Goal: Task Accomplishment & Management: Use online tool/utility

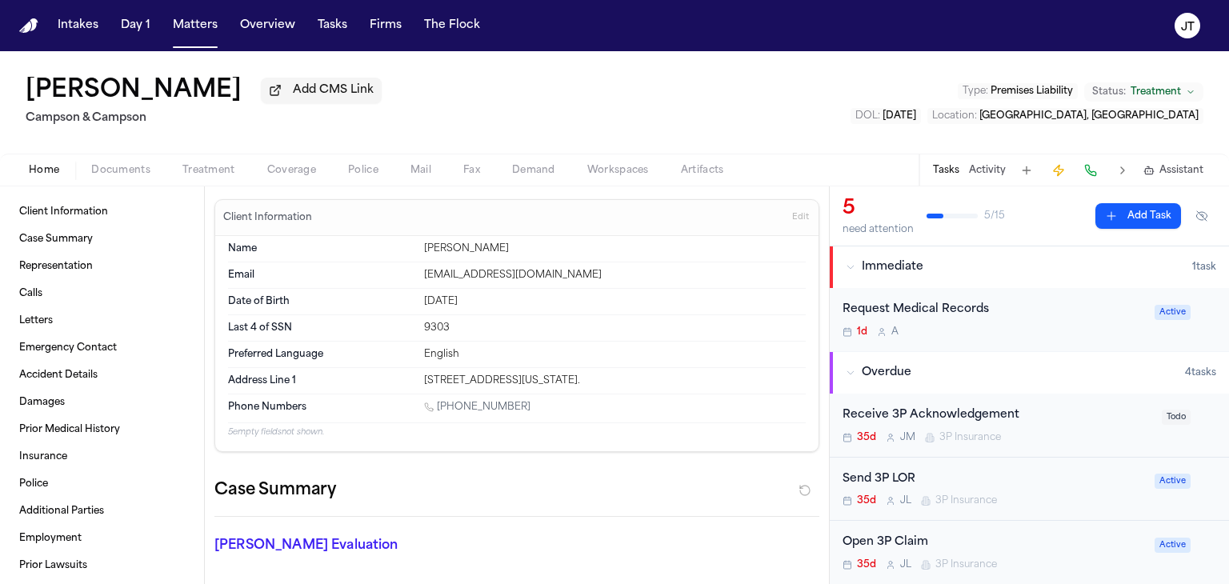
scroll to position [1120, 0]
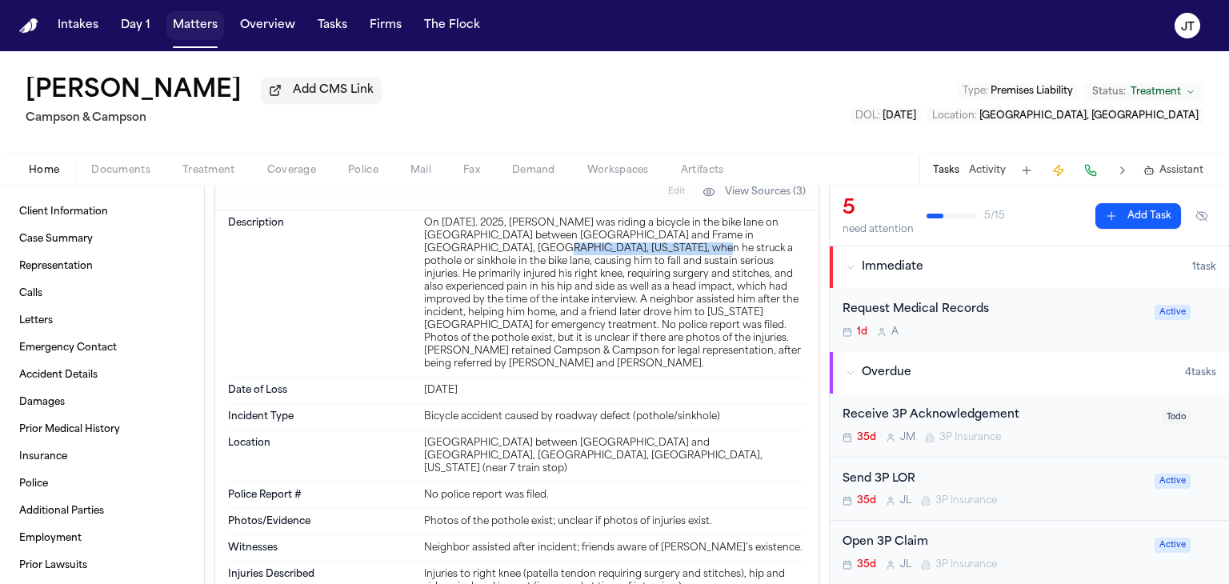
click at [199, 21] on button "Matters" at bounding box center [195, 25] width 58 height 29
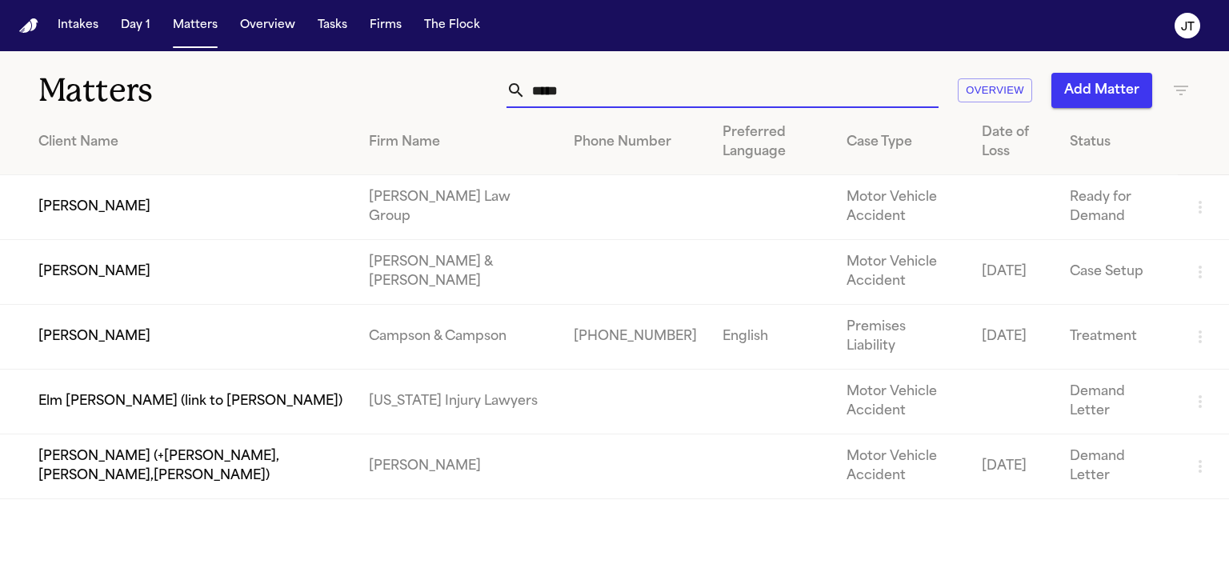
drag, startPoint x: 631, startPoint y: 97, endPoint x: 435, endPoint y: 90, distance: 195.4
click at [435, 90] on div "***** Overview Add Matter" at bounding box center [776, 90] width 830 height 35
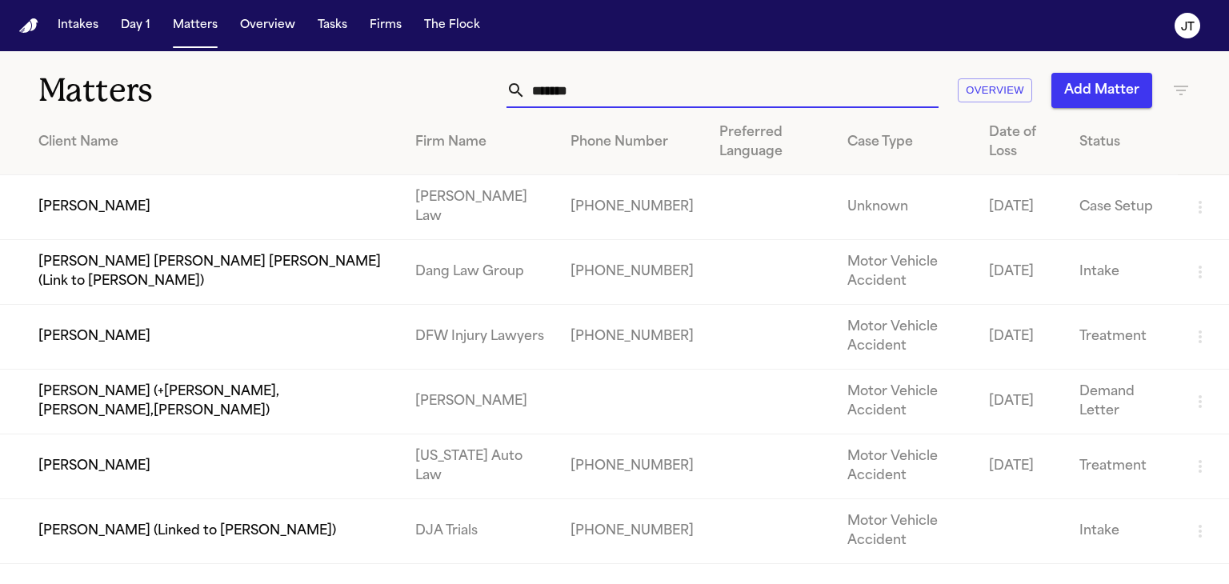
type input "*******"
click at [126, 212] on td "[PERSON_NAME]" at bounding box center [201, 207] width 403 height 65
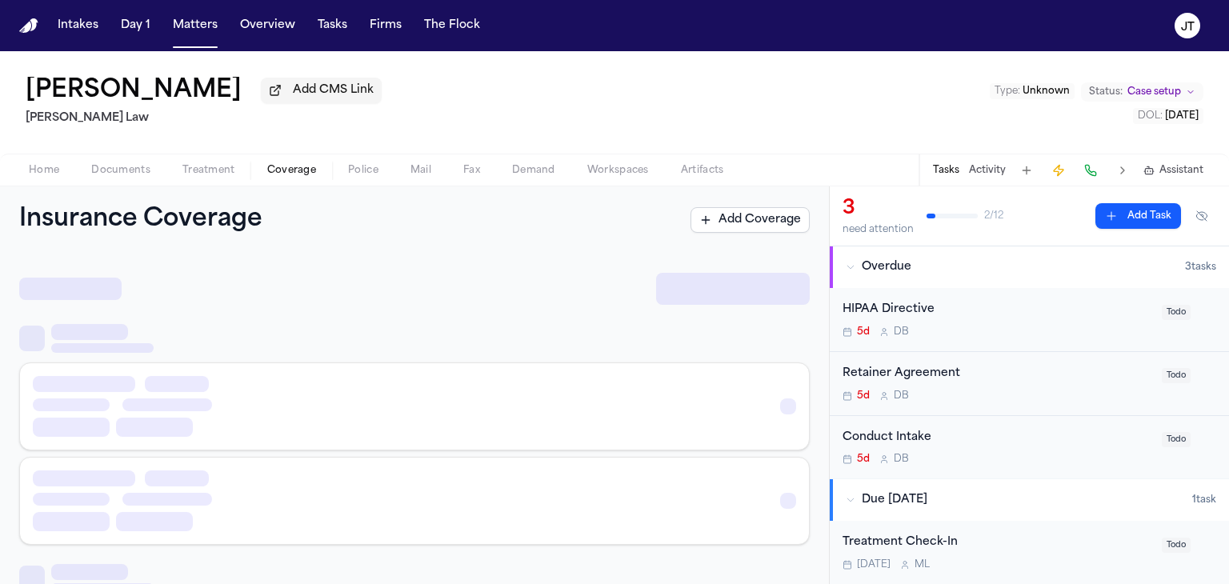
click at [274, 167] on span "Coverage" at bounding box center [291, 170] width 49 height 13
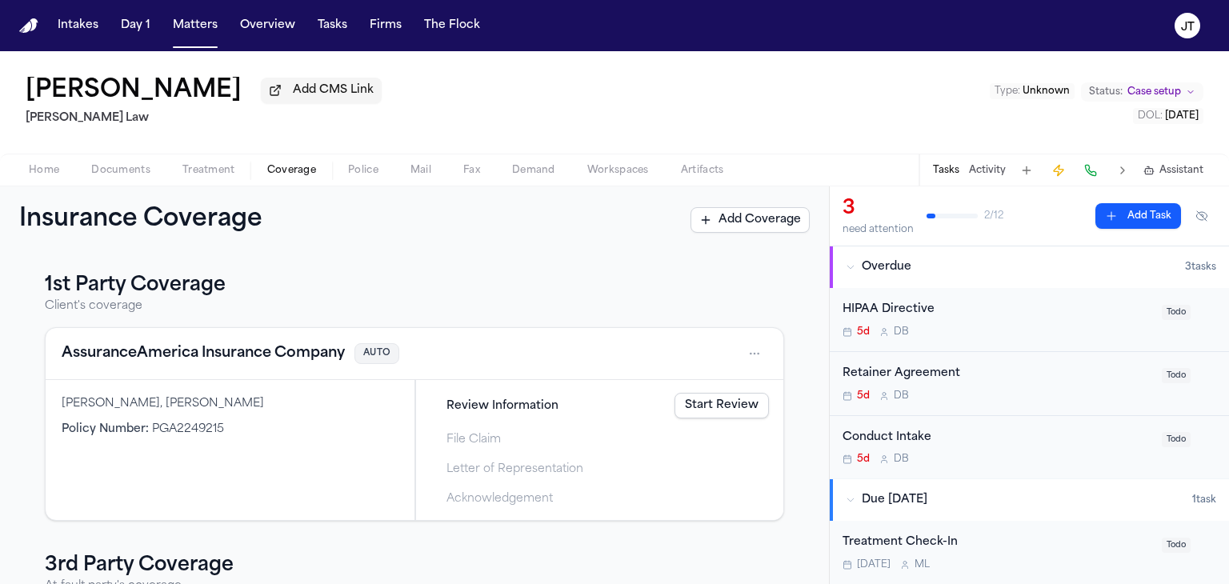
click at [749, 353] on html "Intakes Day 1 Matters Overview Tasks Firms The Flock [PERSON_NAME] Add CMS Link…" at bounding box center [614, 292] width 1229 height 584
click at [666, 385] on div "View coverage details" at bounding box center [691, 395] width 120 height 42
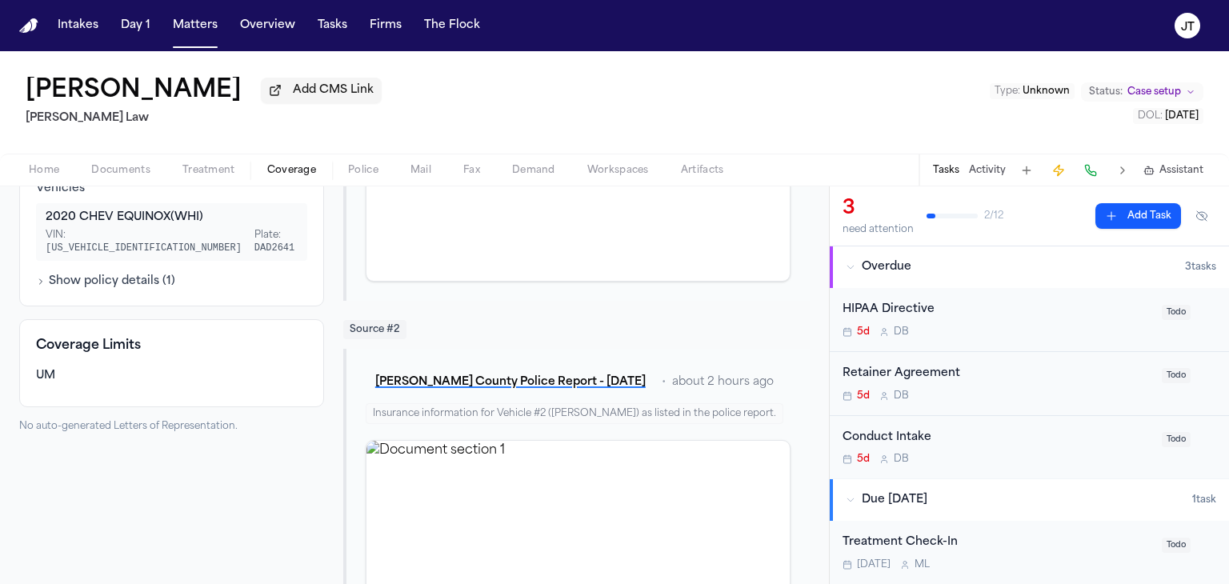
scroll to position [400, 0]
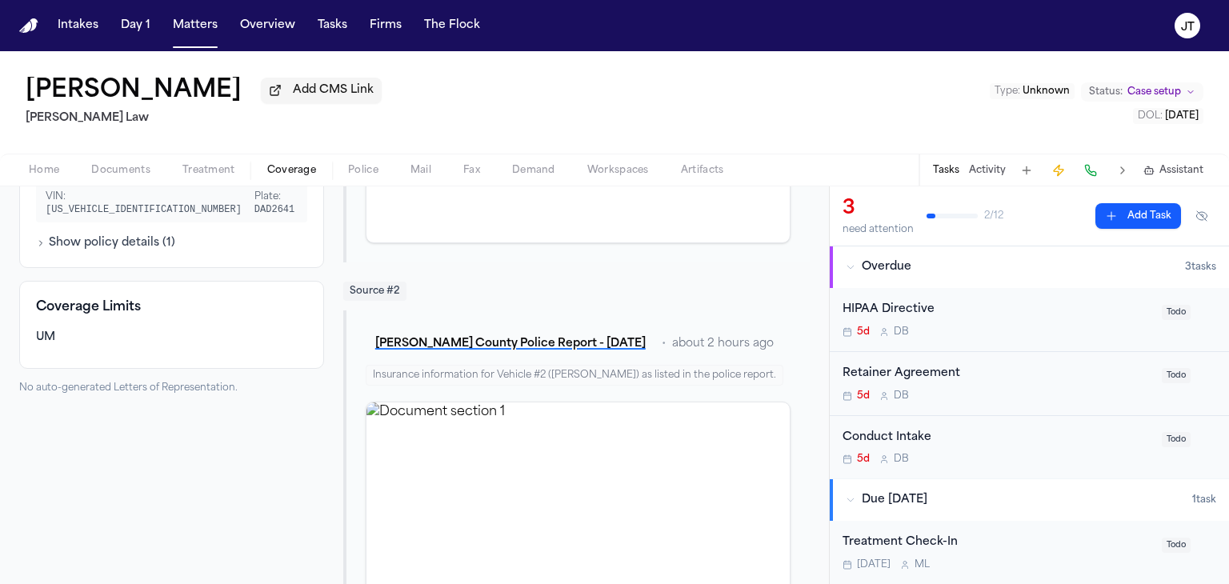
click at [42, 246] on icon "button" at bounding box center [41, 243] width 2 height 5
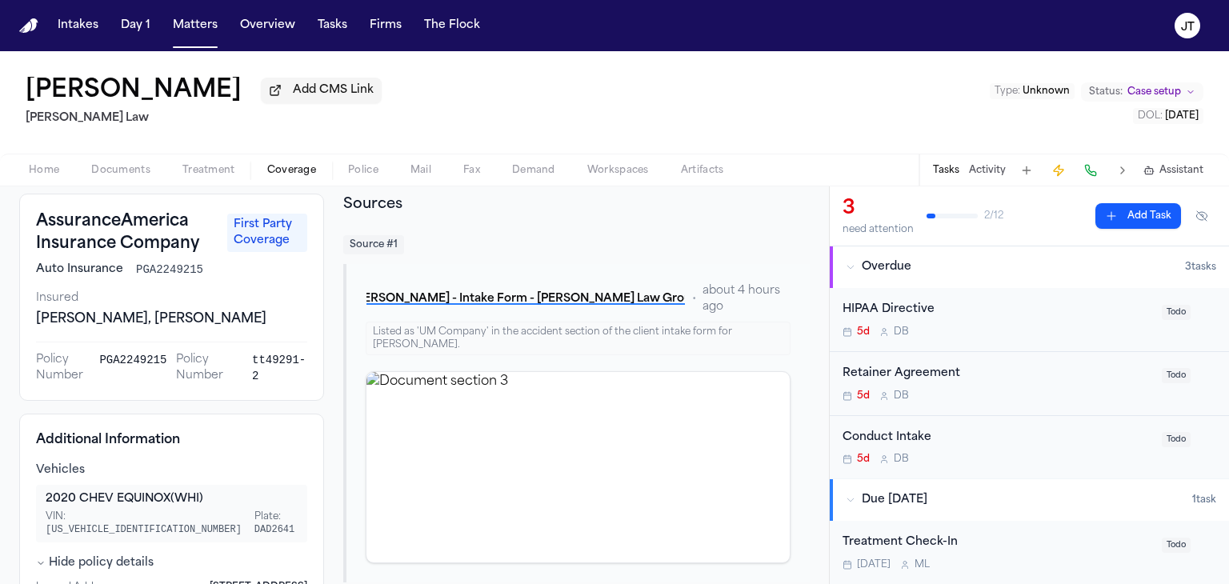
scroll to position [0, 0]
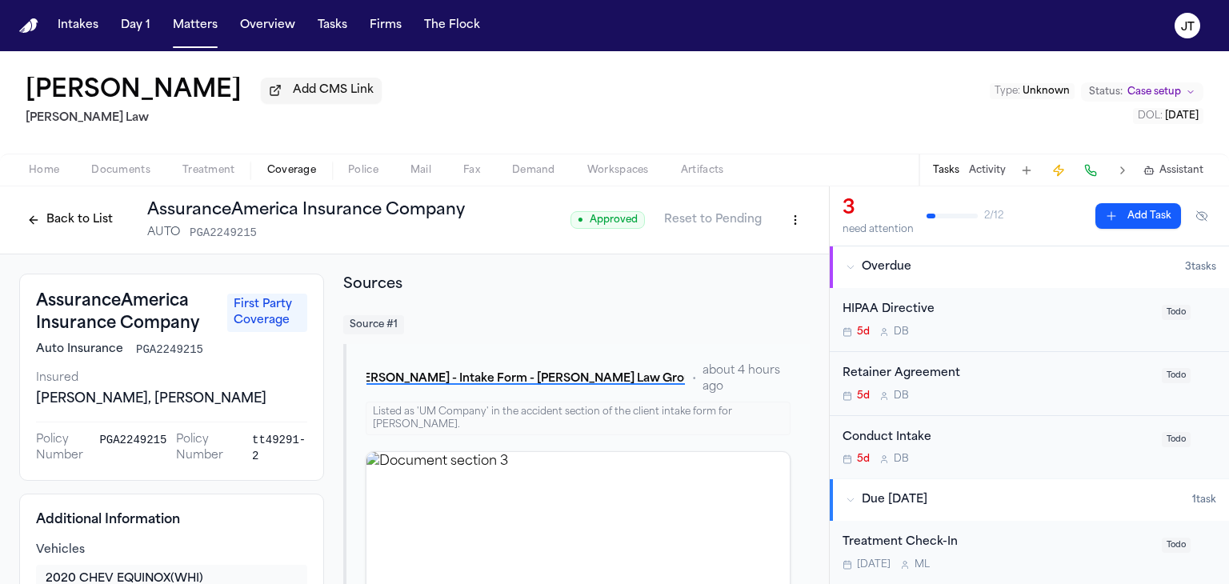
click at [44, 215] on button "Back to List" at bounding box center [70, 220] width 102 height 26
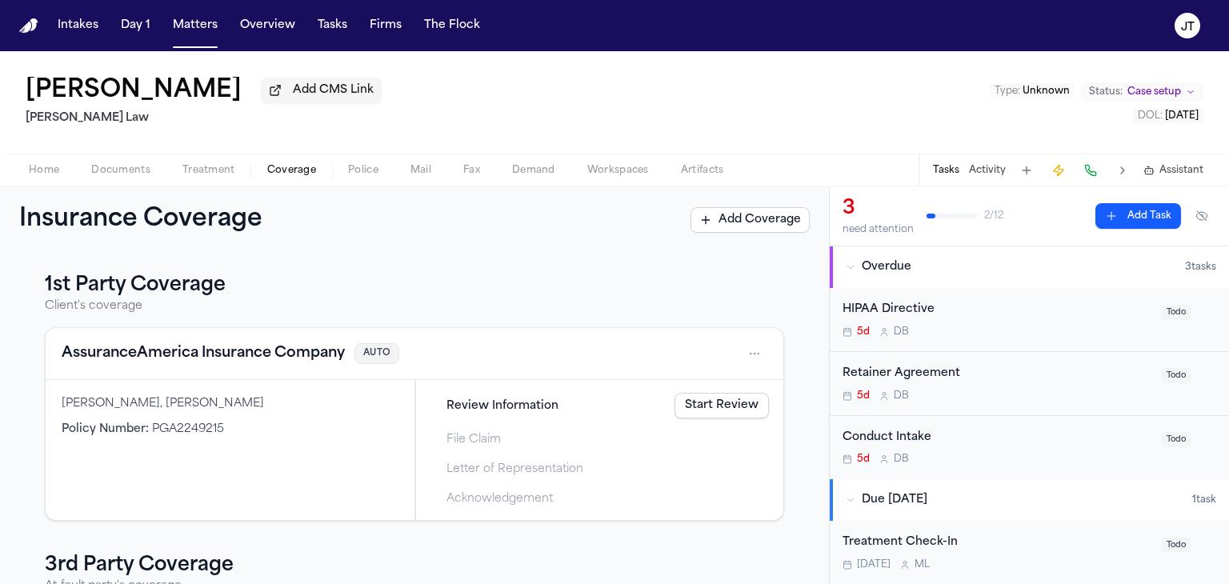
click at [697, 417] on link "Start Review" at bounding box center [722, 406] width 94 height 26
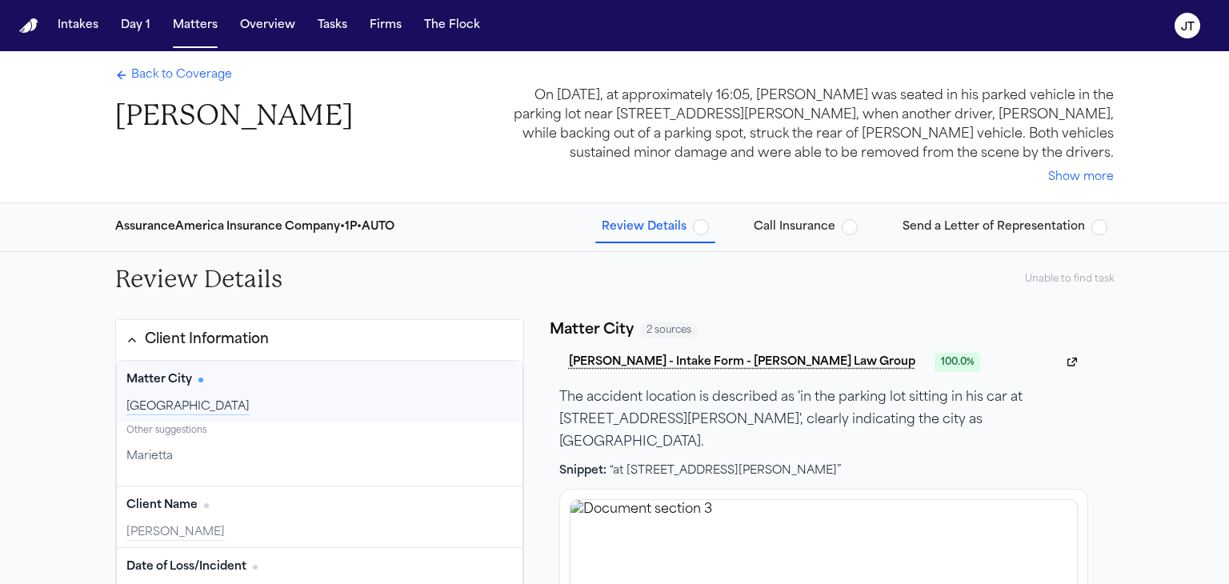
click at [709, 229] on span "button" at bounding box center [701, 227] width 16 height 16
click at [629, 233] on span "Review Details" at bounding box center [644, 227] width 85 height 16
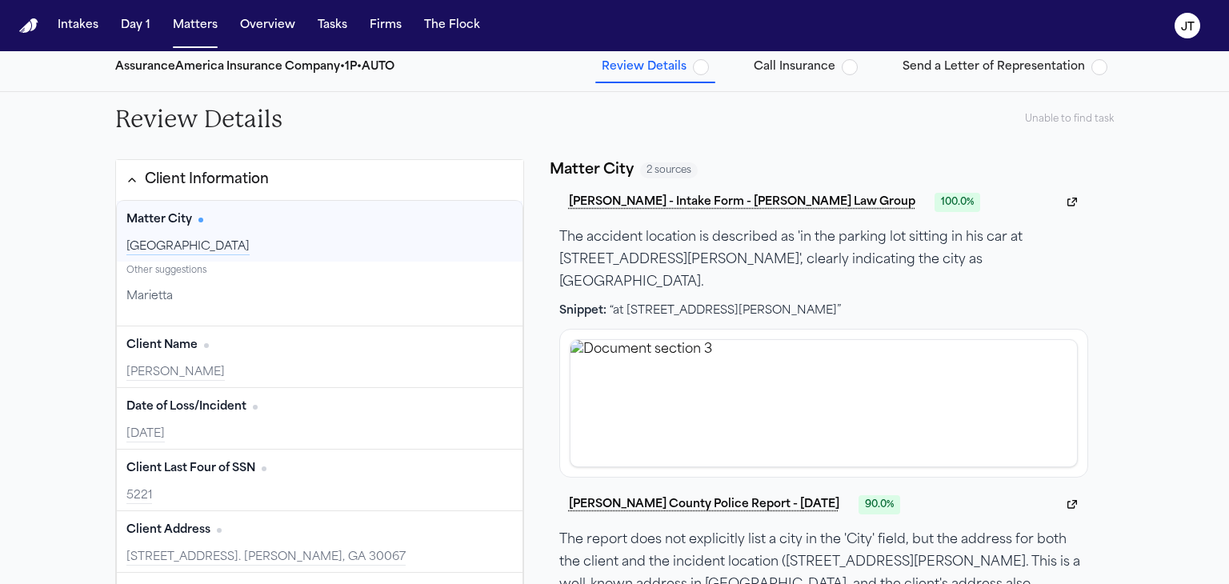
click at [487, 220] on button "Edit" at bounding box center [493, 220] width 40 height 26
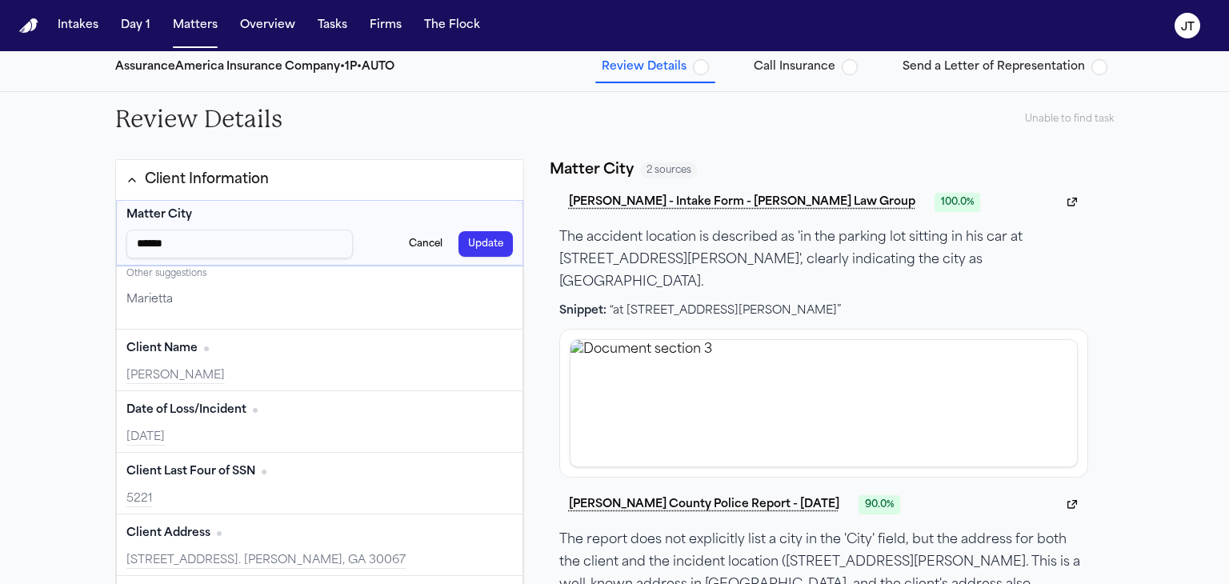
click at [467, 248] on button "Update" at bounding box center [486, 244] width 54 height 26
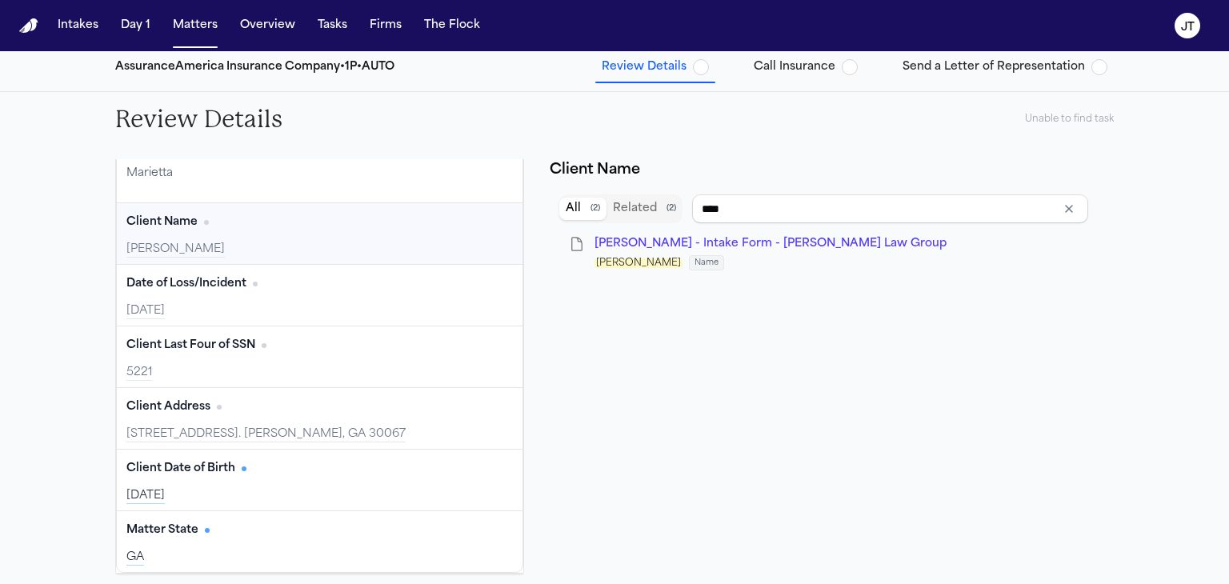
scroll to position [160, 0]
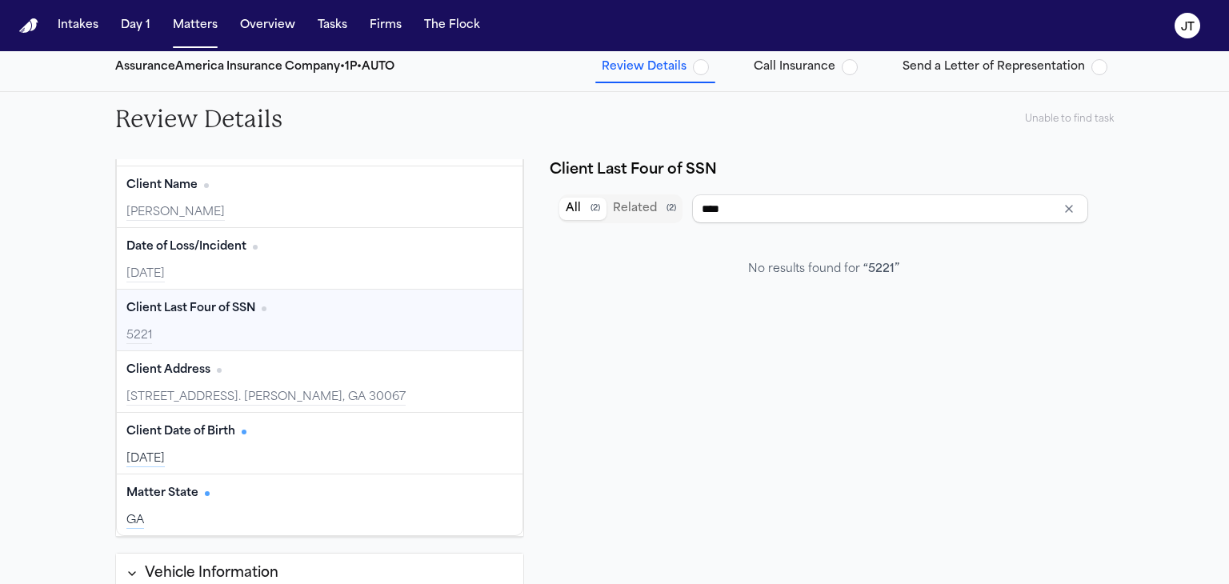
type input "**********"
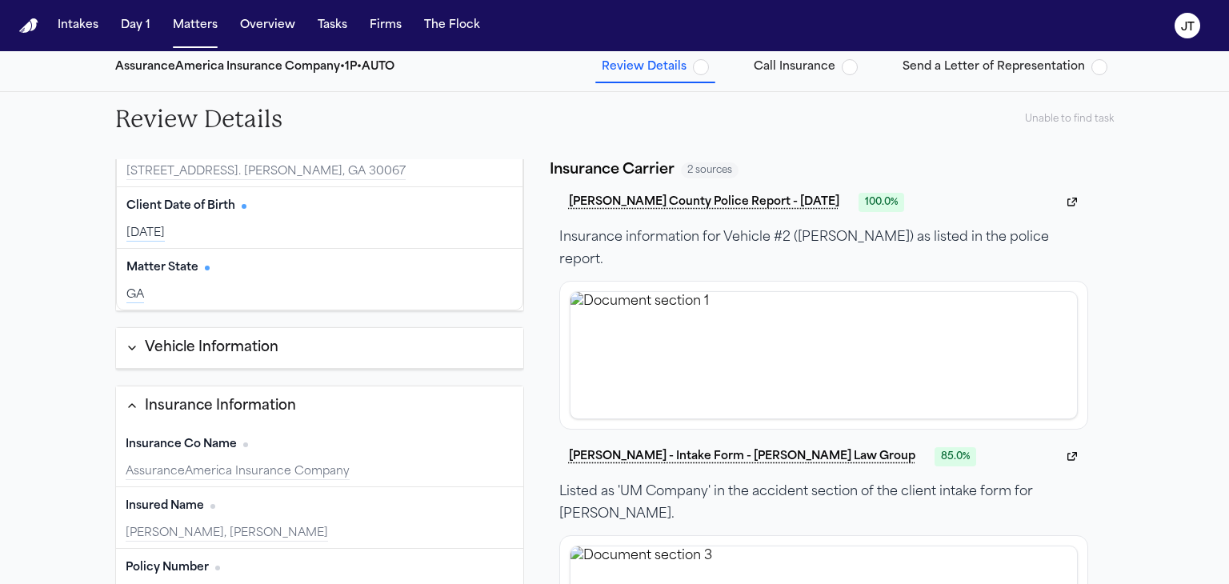
scroll to position [400, 0]
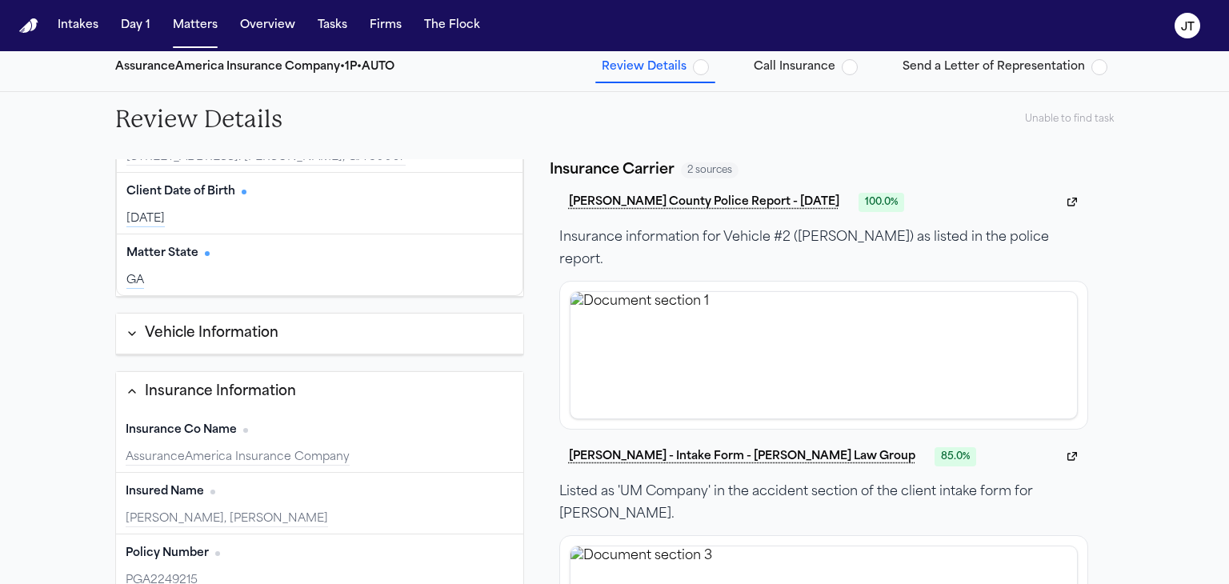
click at [381, 343] on button "Vehicle Information" at bounding box center [319, 334] width 407 height 41
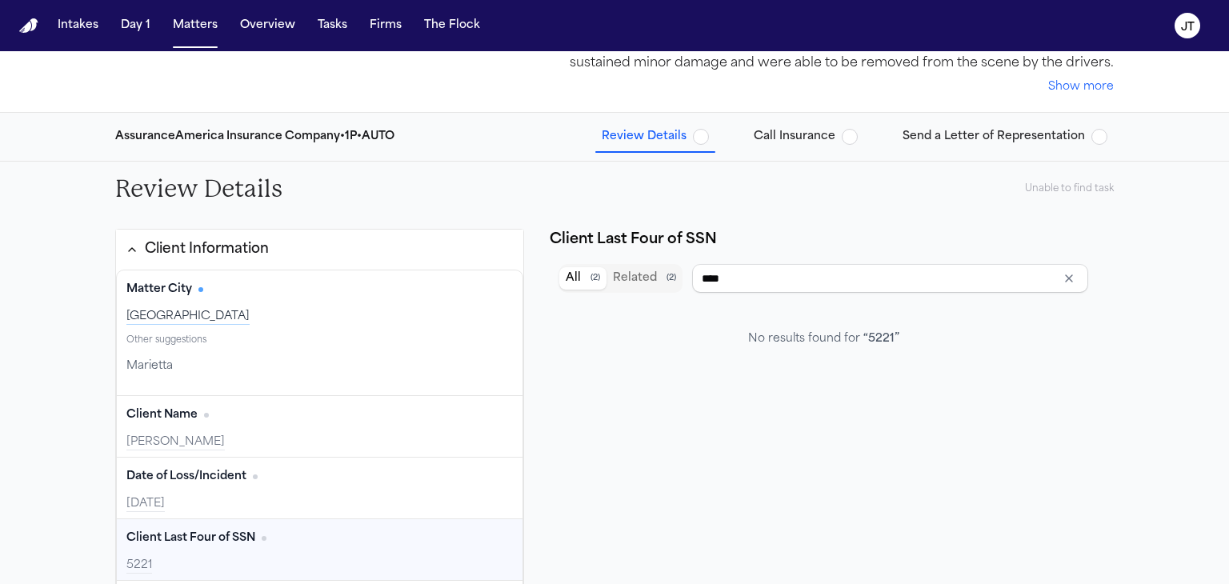
scroll to position [0, 0]
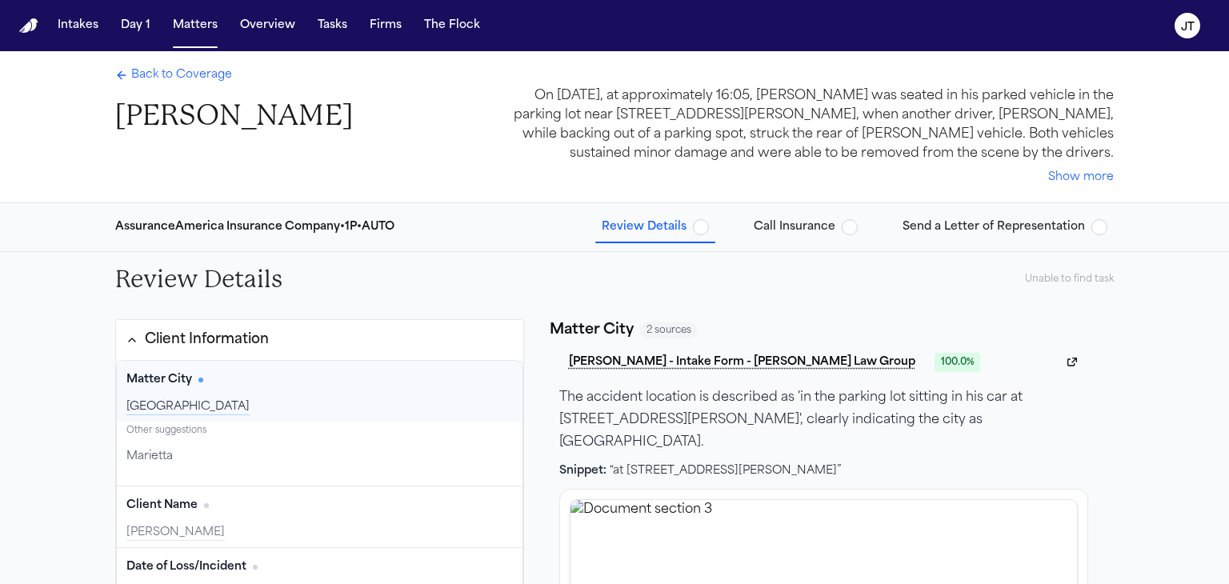
click at [704, 228] on span "button" at bounding box center [701, 227] width 16 height 16
click at [817, 222] on span "Call Insurance" at bounding box center [795, 227] width 82 height 16
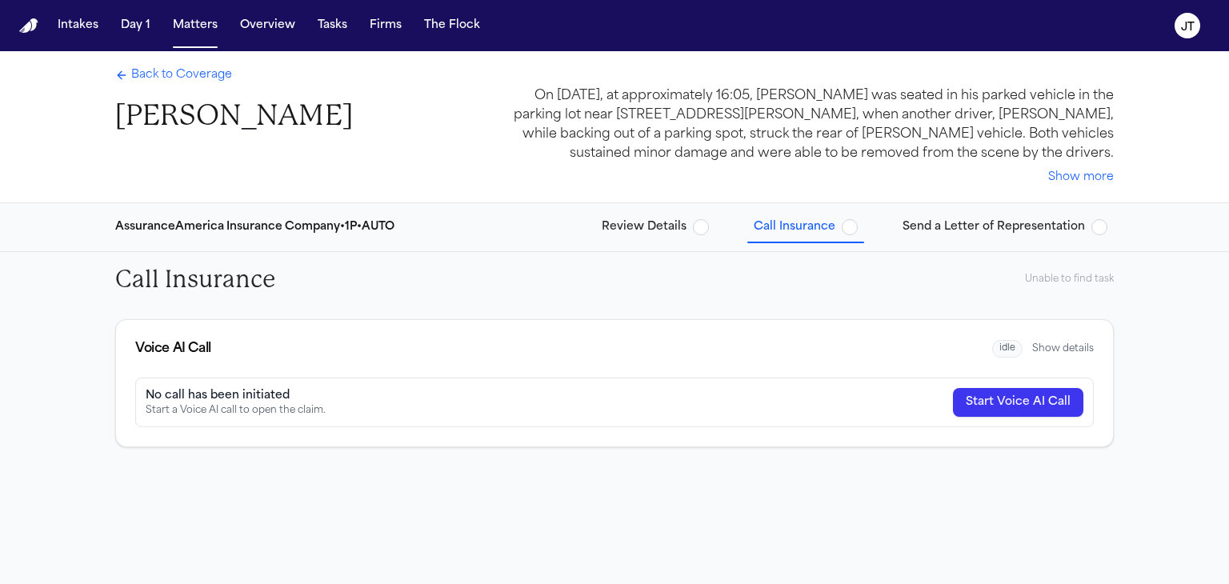
click at [1056, 348] on button "Show details" at bounding box center [1063, 348] width 62 height 13
click at [629, 229] on span "Review Details" at bounding box center [644, 227] width 85 height 16
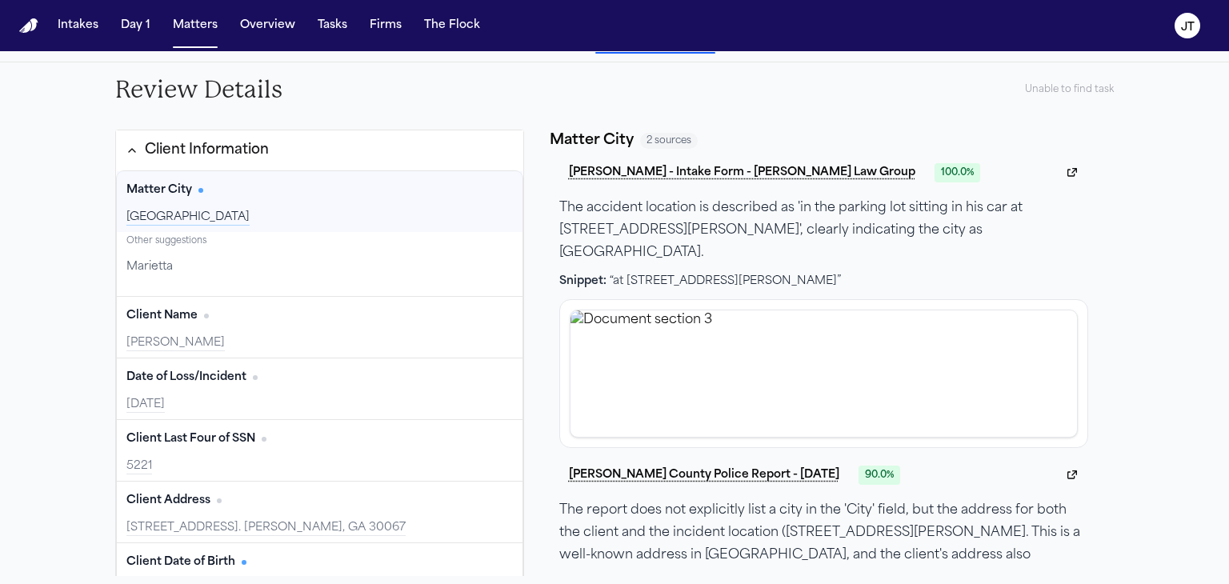
scroll to position [194, 0]
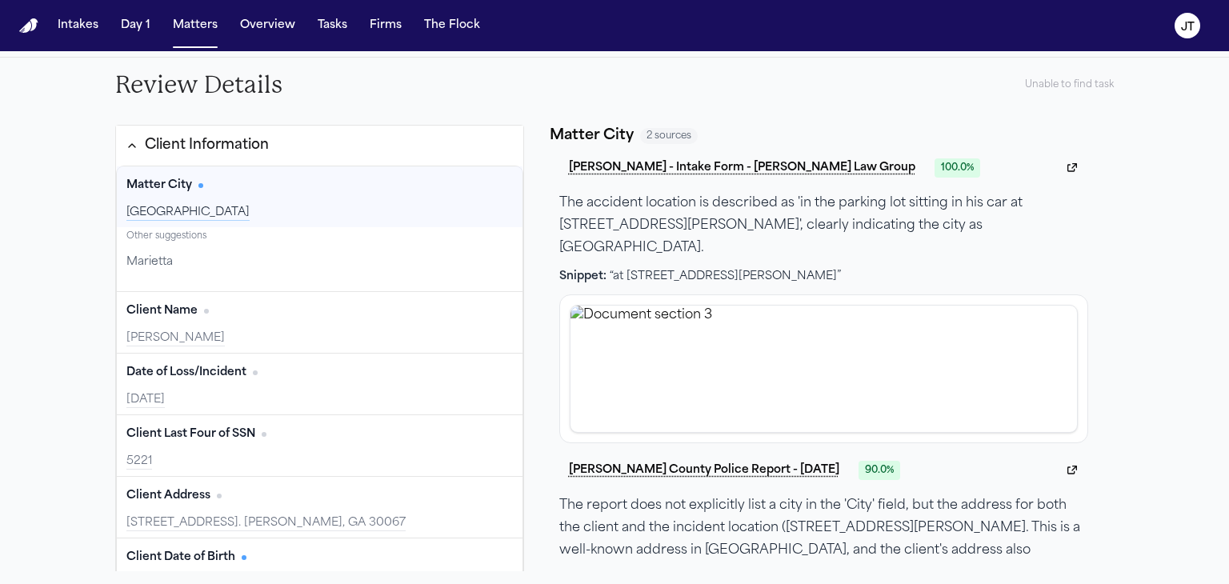
click at [42, 279] on div "Review Details Unable to find task Client Information Matter City Edit Smyrna O…" at bounding box center [614, 321] width 1229 height 527
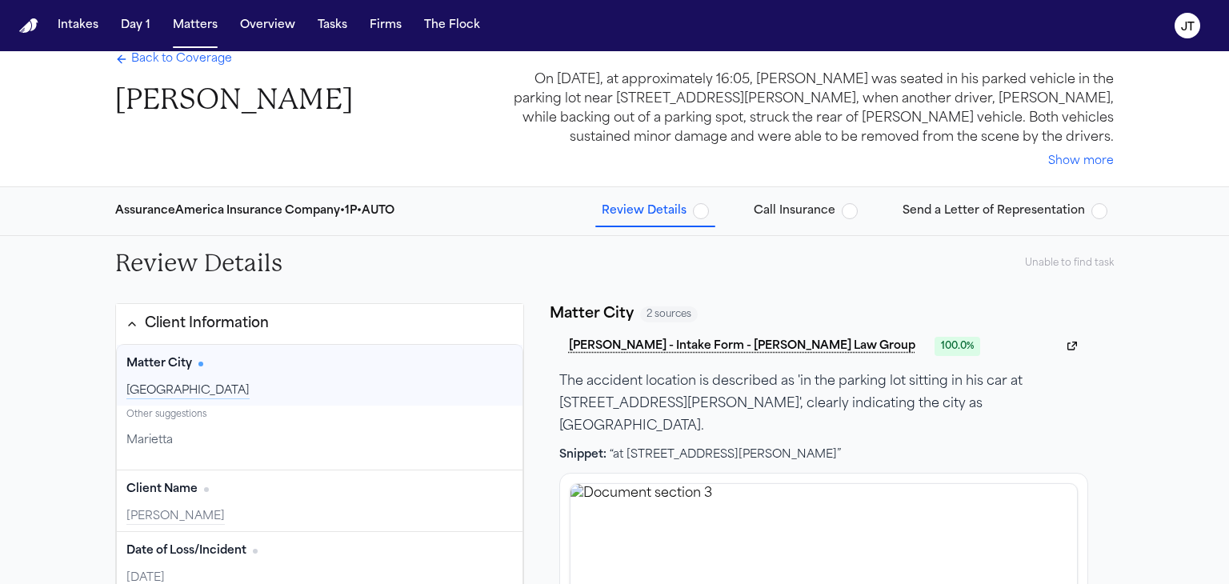
scroll to position [0, 0]
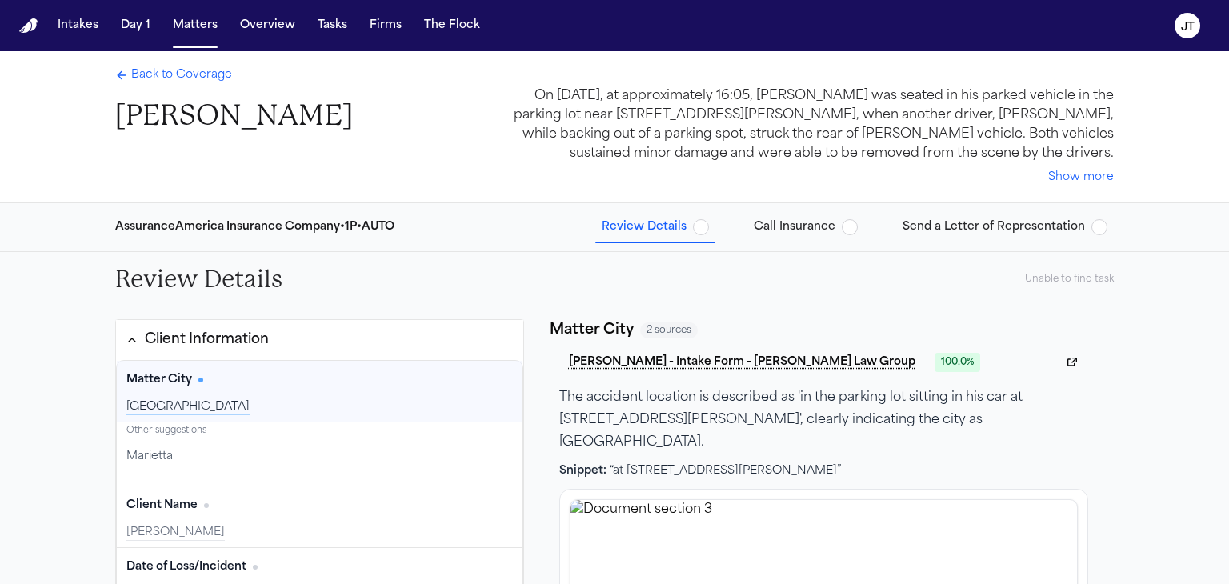
click at [167, 78] on span "Back to Coverage" at bounding box center [181, 75] width 101 height 16
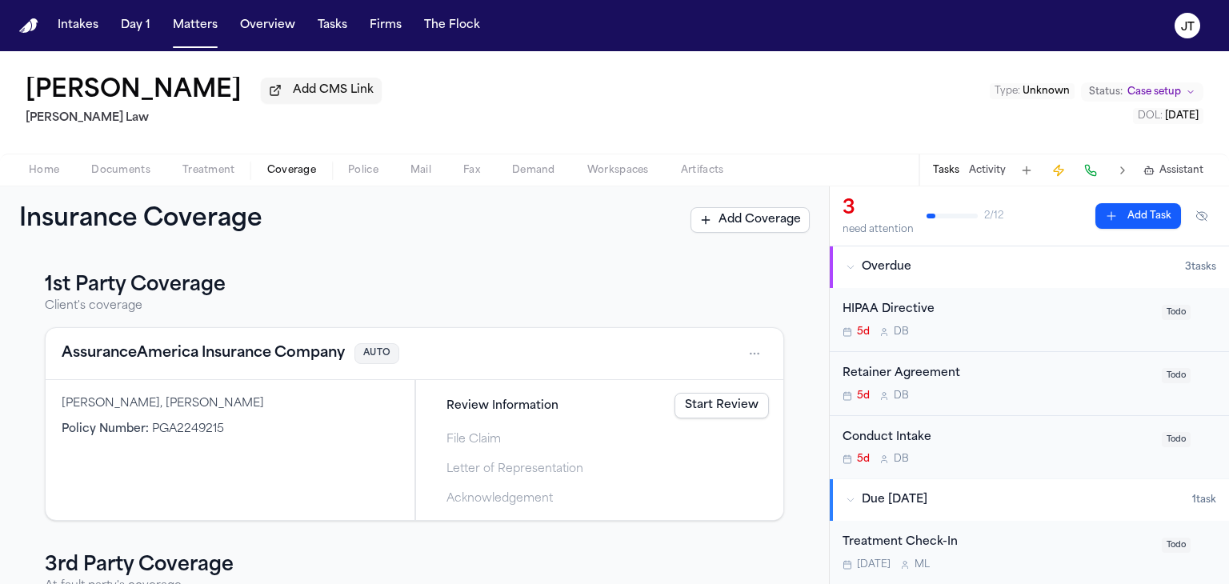
click at [686, 407] on link "Start Review" at bounding box center [722, 406] width 94 height 26
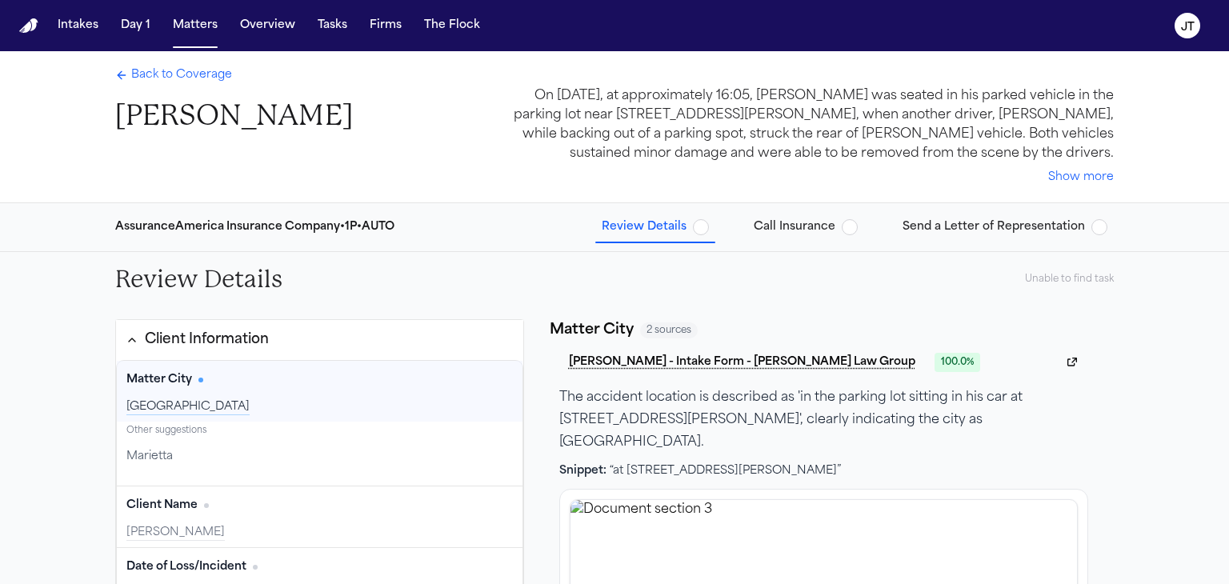
click at [136, 74] on span "Back to Coverage" at bounding box center [181, 75] width 101 height 16
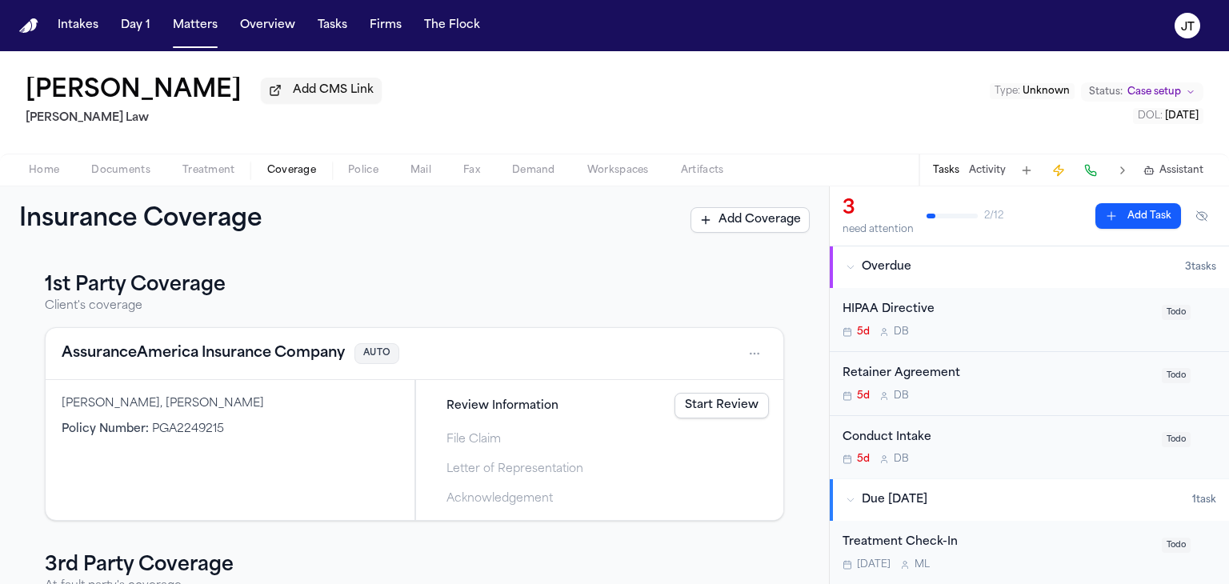
click at [744, 348] on html "Intakes Day 1 Matters Overview Tasks Firms The Flock [PERSON_NAME] Add CMS Link…" at bounding box center [614, 292] width 1229 height 584
click at [688, 405] on div "View coverage details" at bounding box center [691, 395] width 120 height 42
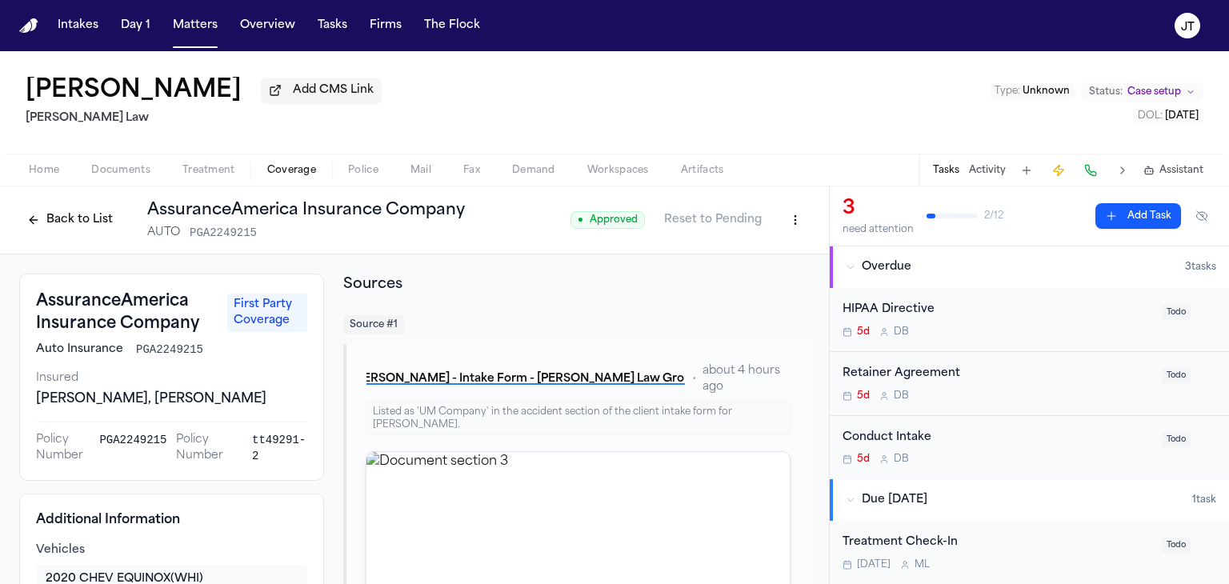
click at [784, 228] on html "Intakes Day 1 Matters Overview Tasks Firms The Flock [PERSON_NAME] Add CMS Link…" at bounding box center [614, 292] width 1229 height 584
click at [727, 255] on div "Edit Coverage" at bounding box center [729, 255] width 134 height 26
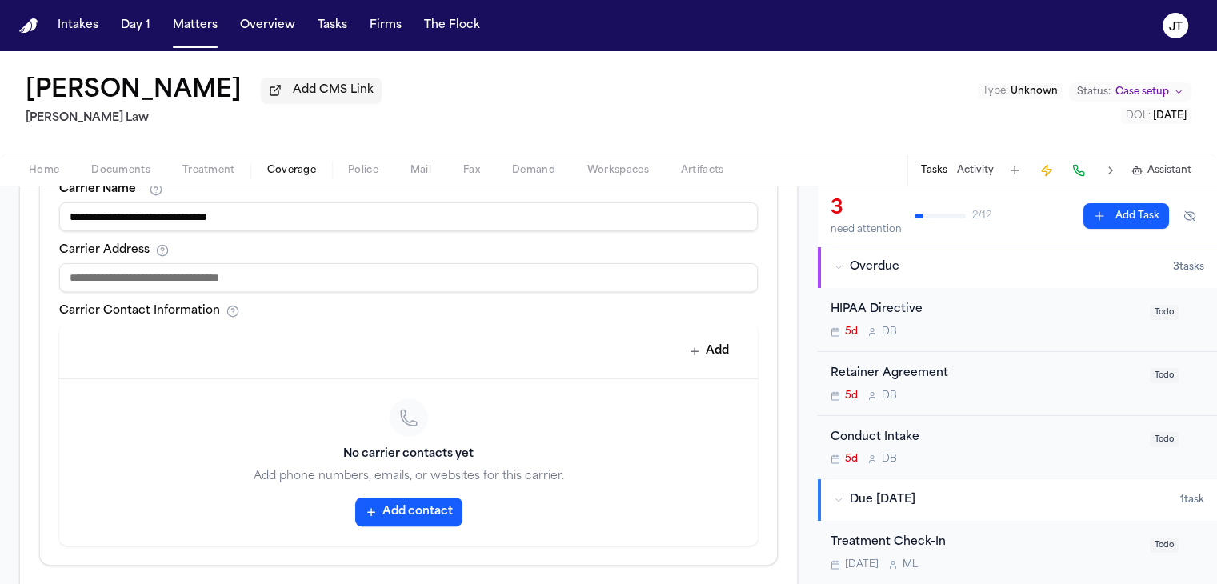
scroll to position [720, 0]
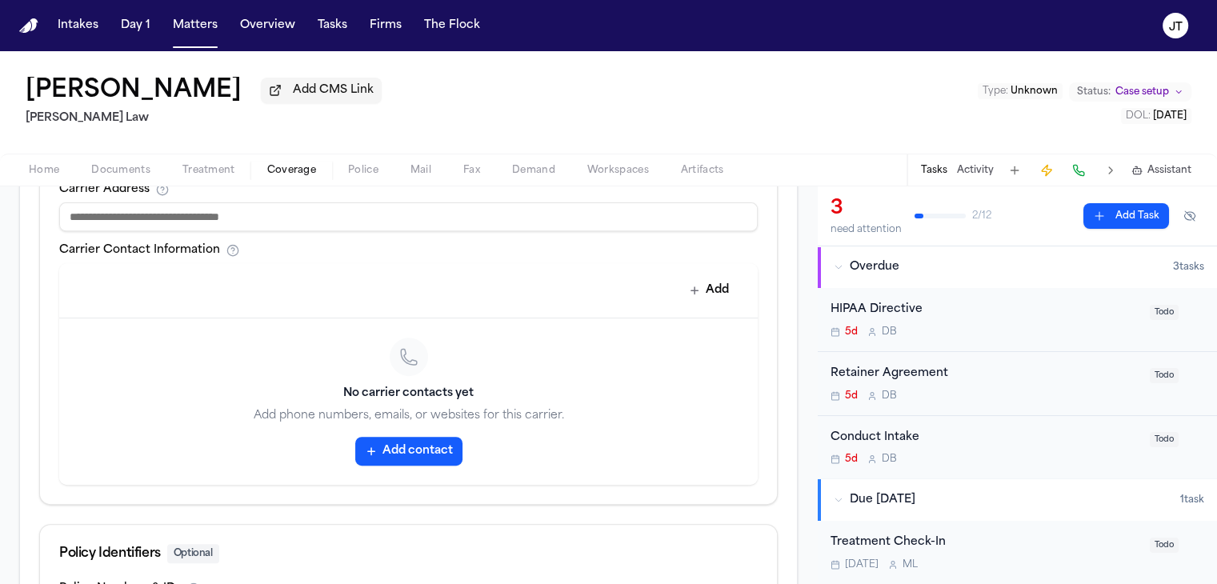
click at [395, 437] on button "Add contact" at bounding box center [408, 451] width 107 height 29
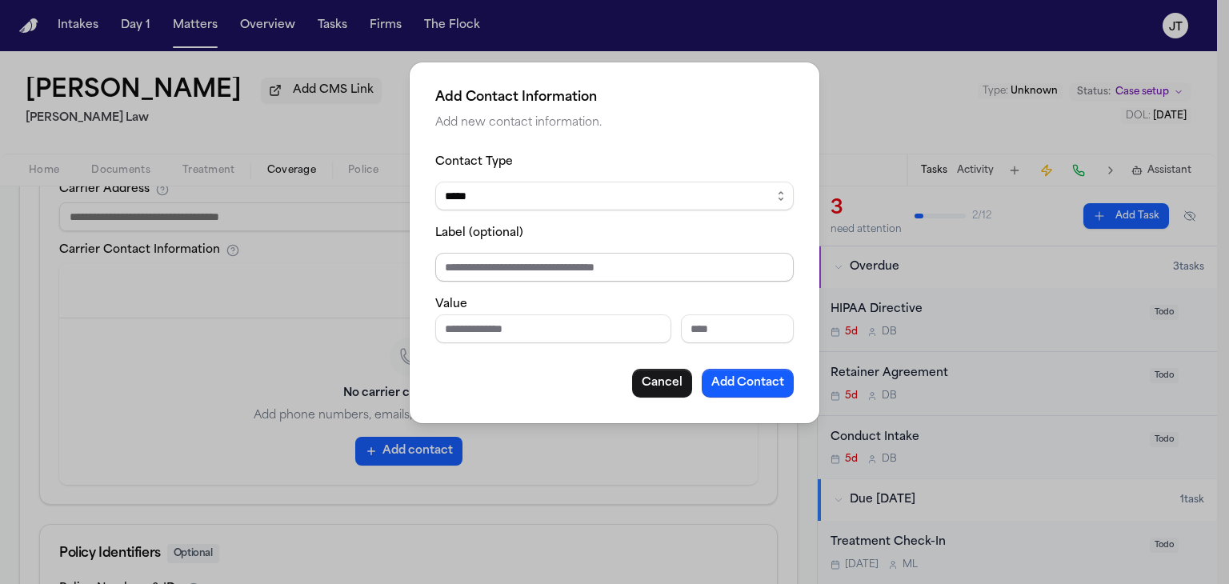
click at [489, 273] on input "Label (optional)" at bounding box center [614, 267] width 358 height 29
type input "******"
paste input "**********"
type input "**********"
click at [490, 274] on input "******" at bounding box center [614, 267] width 358 height 29
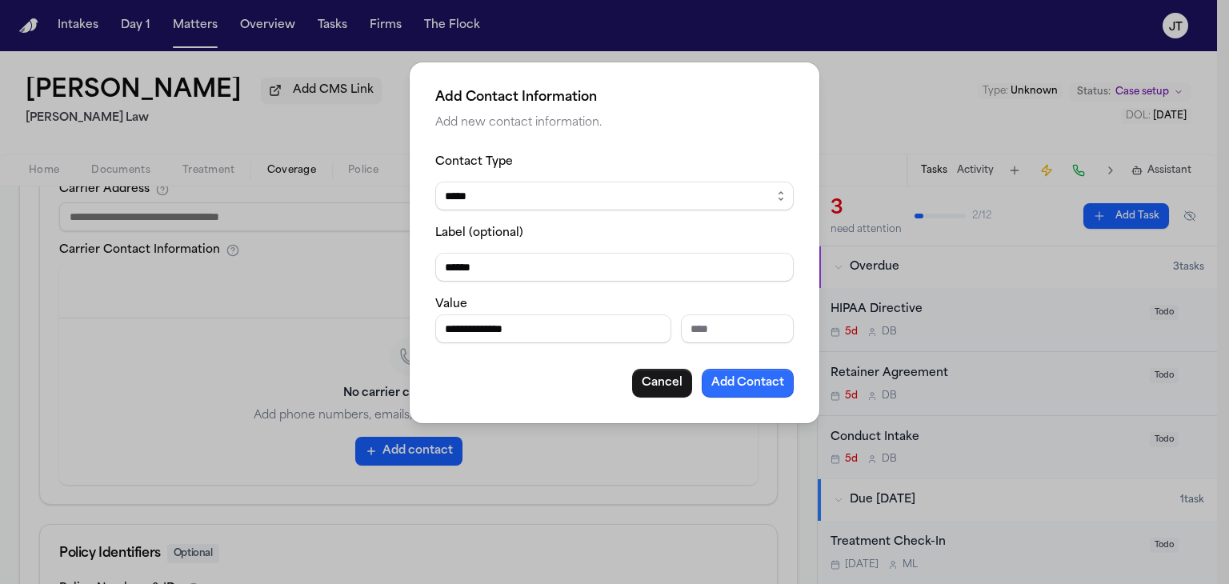
click at [754, 391] on button "Add Contact" at bounding box center [748, 383] width 92 height 29
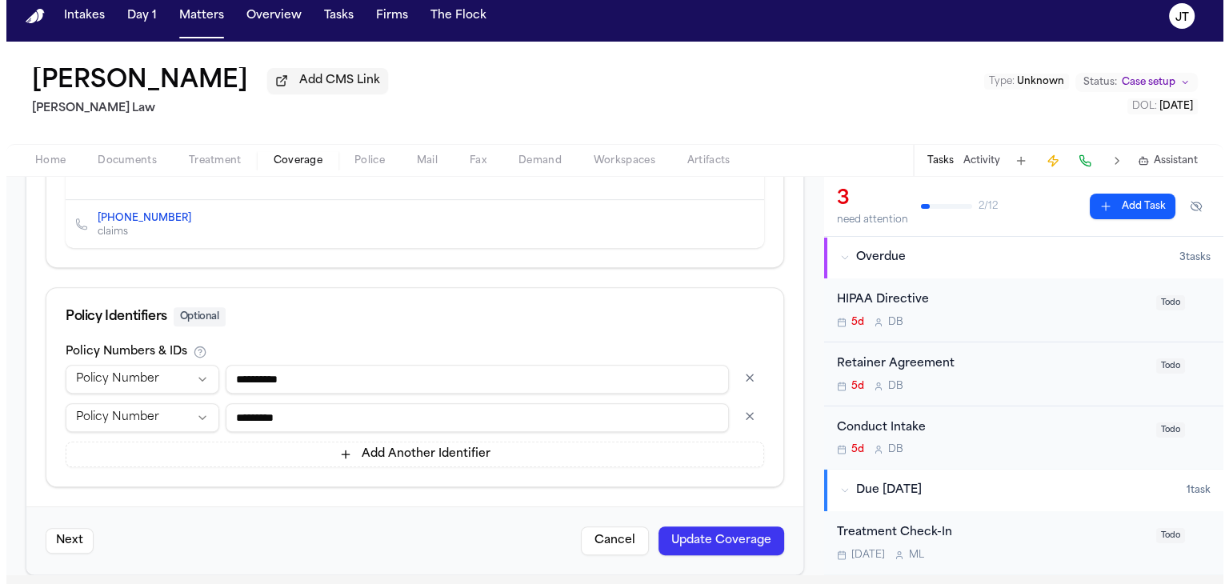
scroll to position [0, 0]
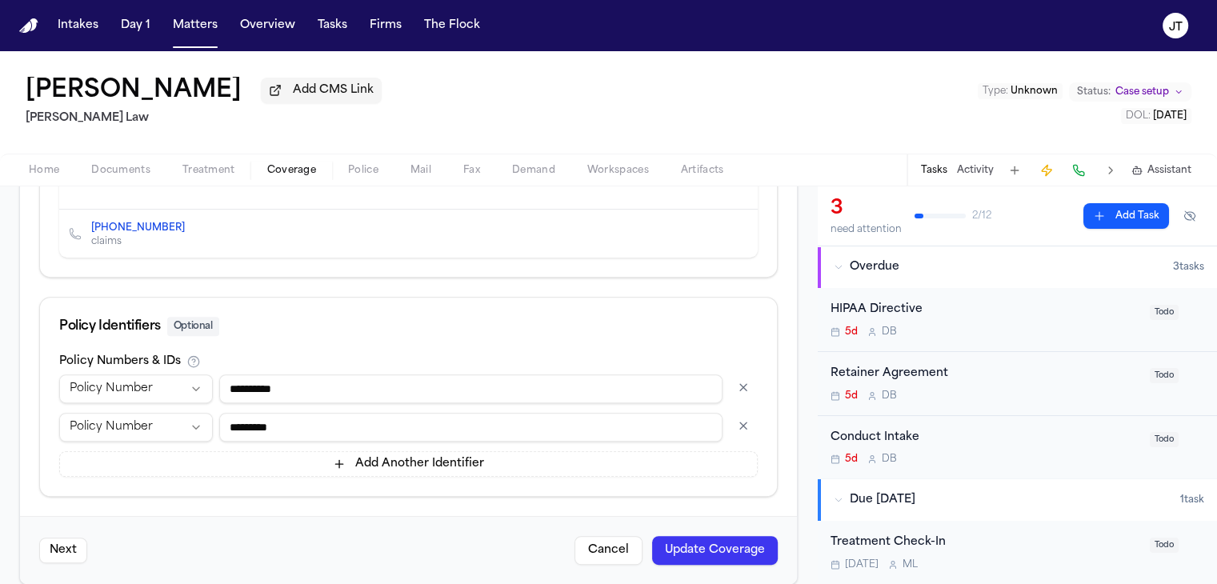
click at [700, 536] on button "Update Coverage" at bounding box center [715, 550] width 126 height 29
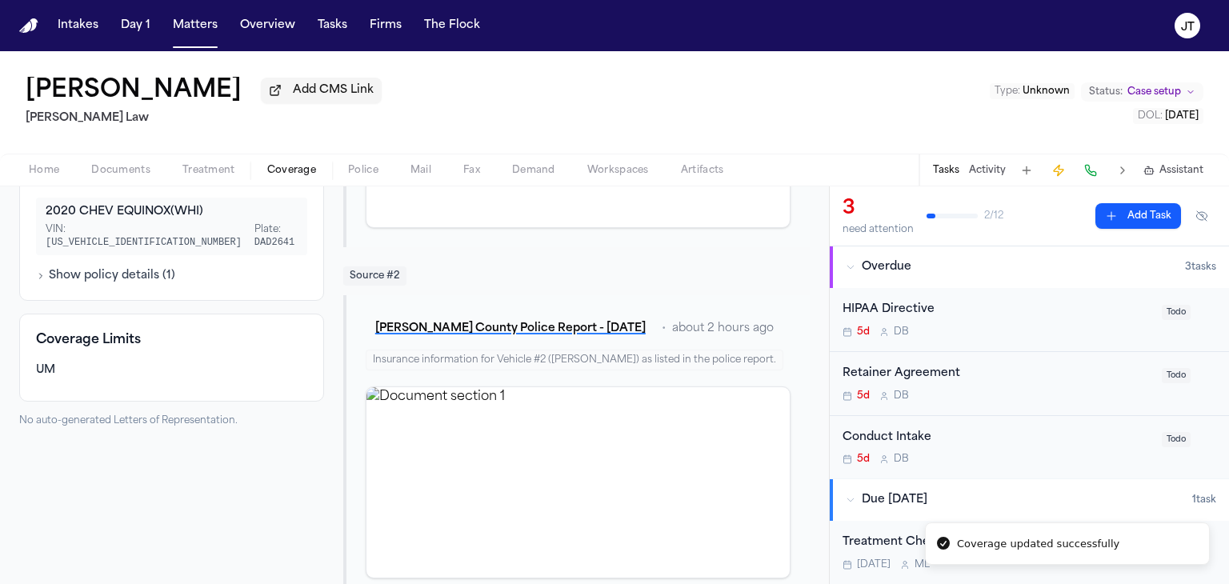
scroll to position [443, 0]
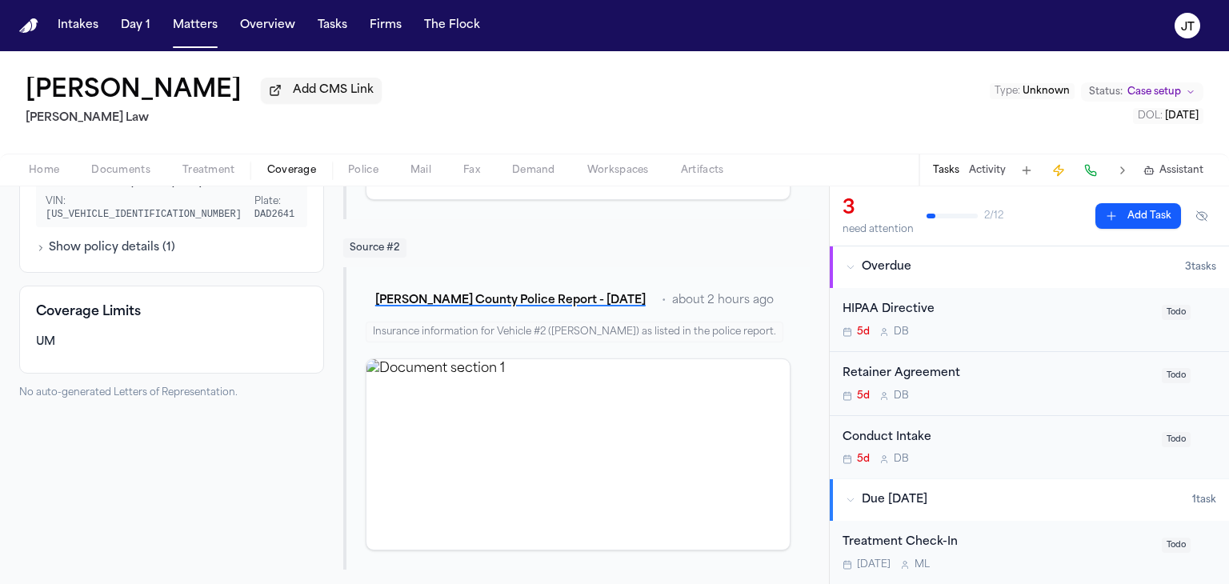
click at [298, 170] on span "Coverage" at bounding box center [291, 170] width 49 height 13
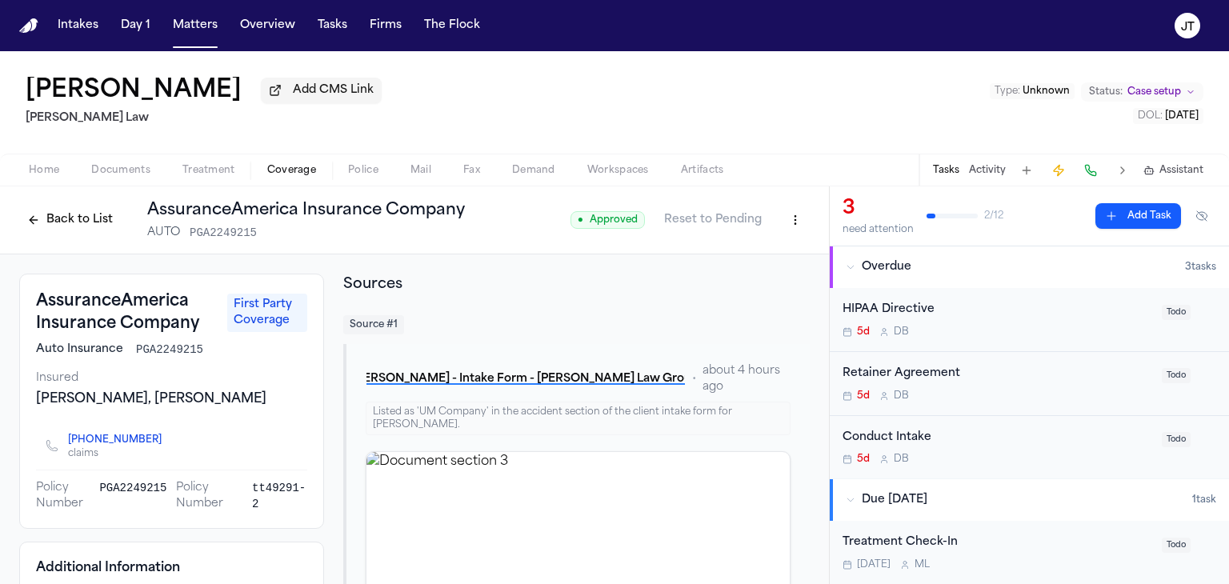
click at [55, 210] on button "Back to List" at bounding box center [70, 220] width 102 height 26
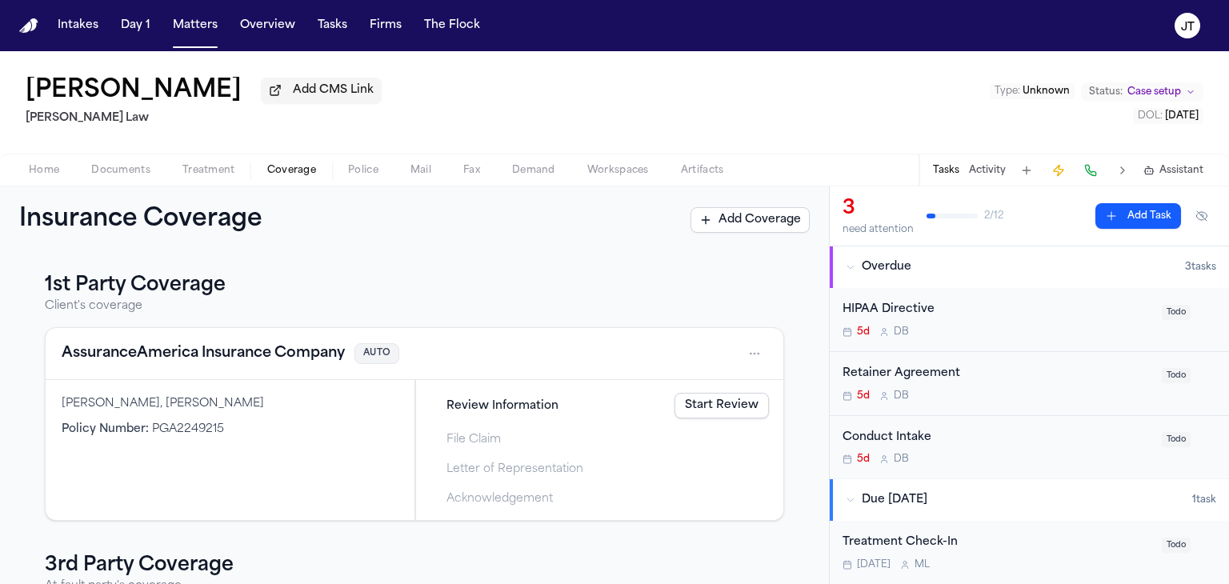
click at [727, 410] on link "Start Review" at bounding box center [722, 406] width 94 height 26
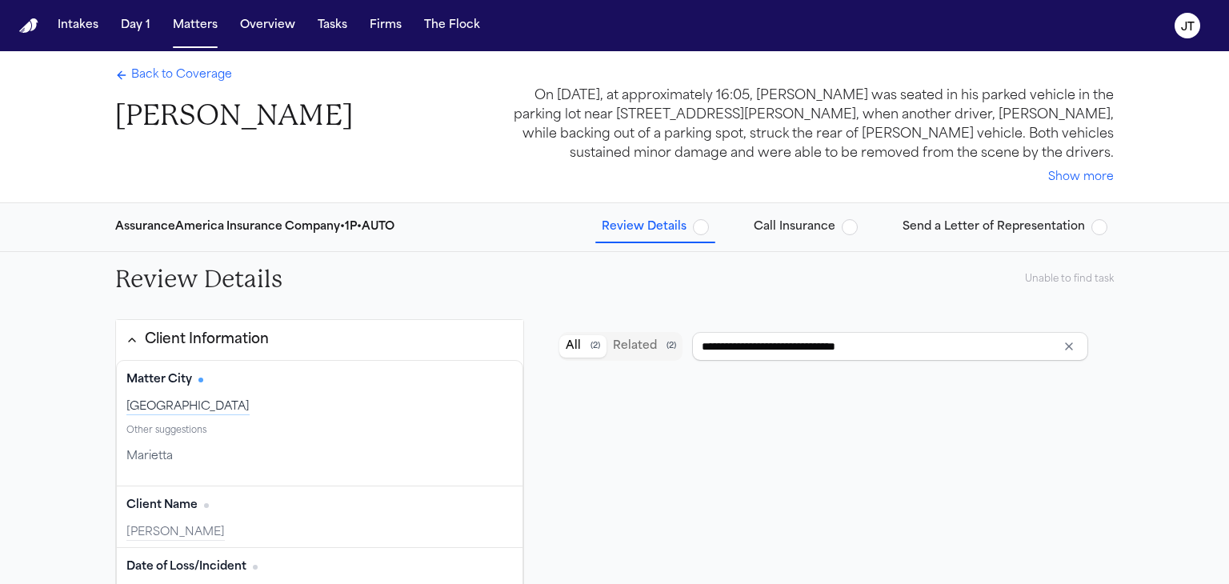
click at [813, 230] on span "Call Insurance" at bounding box center [795, 227] width 82 height 16
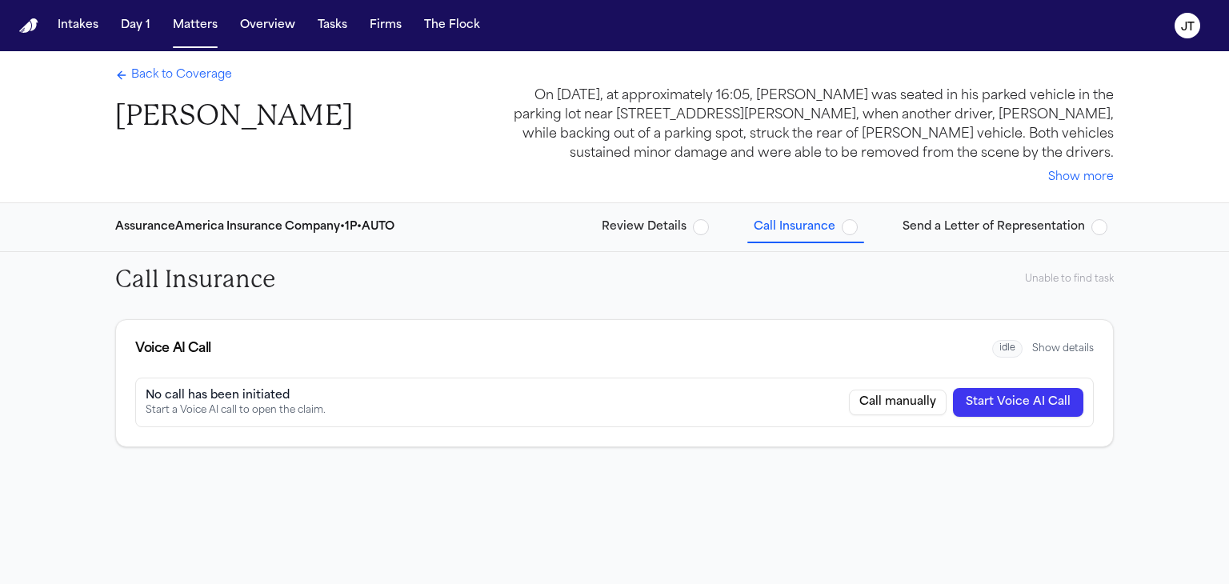
click at [1031, 408] on button "Start Voice AI Call" at bounding box center [1018, 402] width 130 height 29
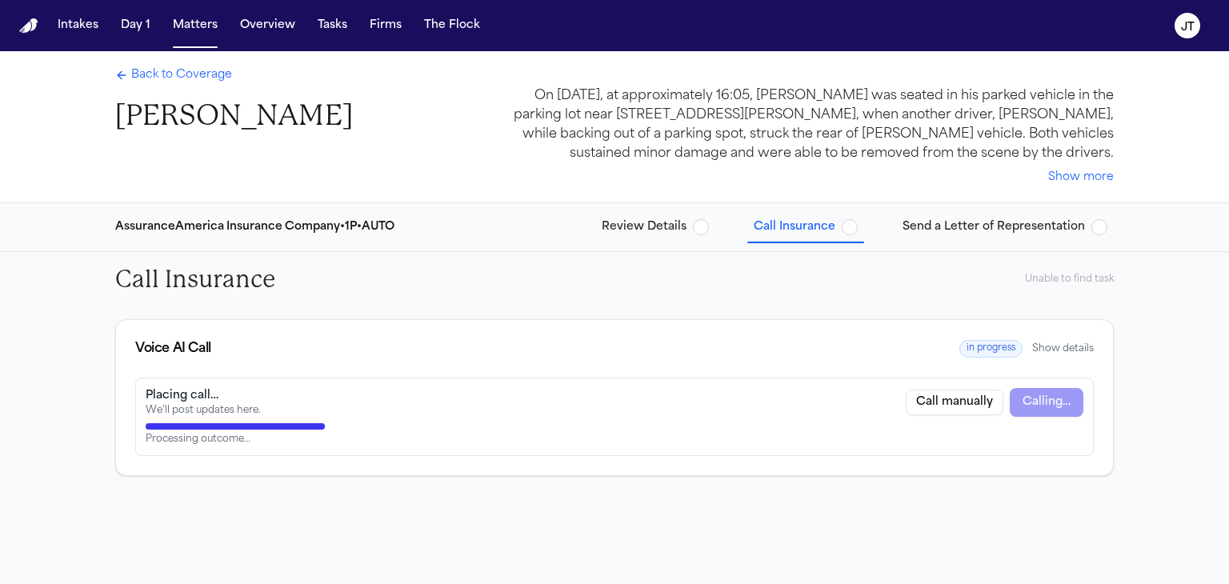
click at [991, 354] on span "in progress" at bounding box center [990, 349] width 63 height 18
click at [1087, 346] on button "Show details" at bounding box center [1063, 348] width 62 height 13
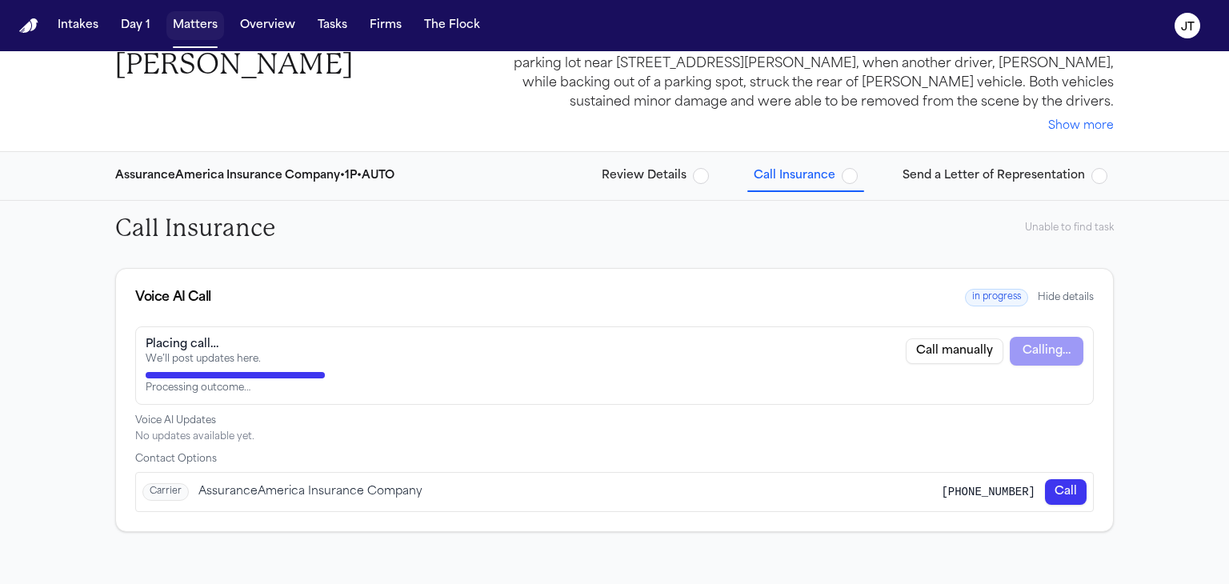
click at [189, 25] on button "Matters" at bounding box center [195, 25] width 58 height 29
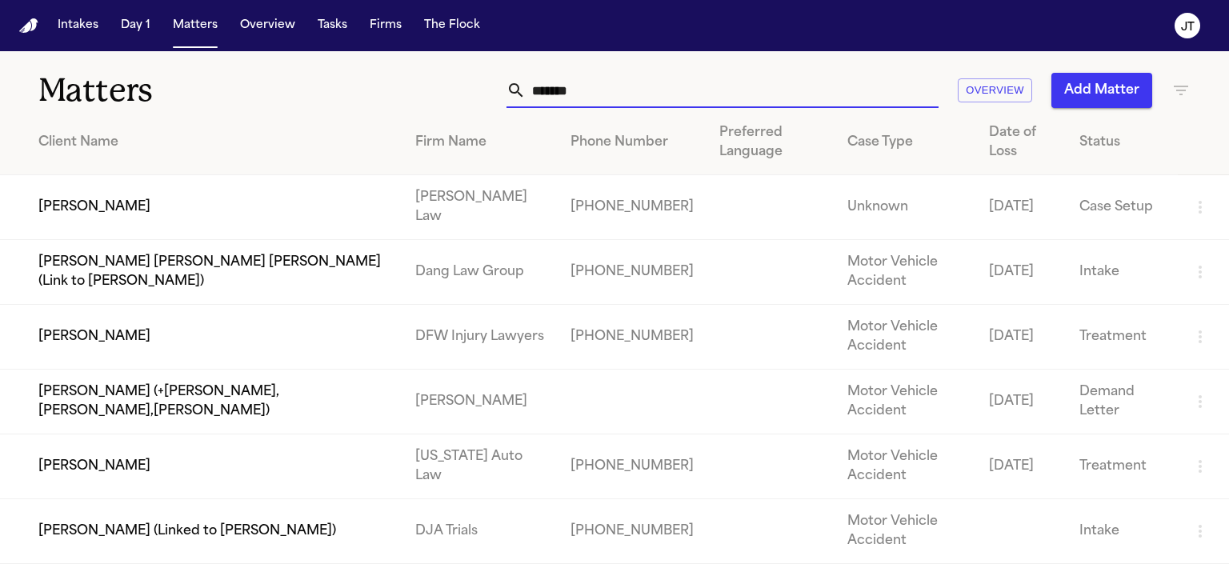
drag, startPoint x: 655, startPoint y: 93, endPoint x: 285, endPoint y: 114, distance: 371.1
click at [285, 114] on div "Matters ******* Overview Add Matter Client Name Firm Name Phone Number Preferre…" at bounding box center [614, 307] width 1229 height 513
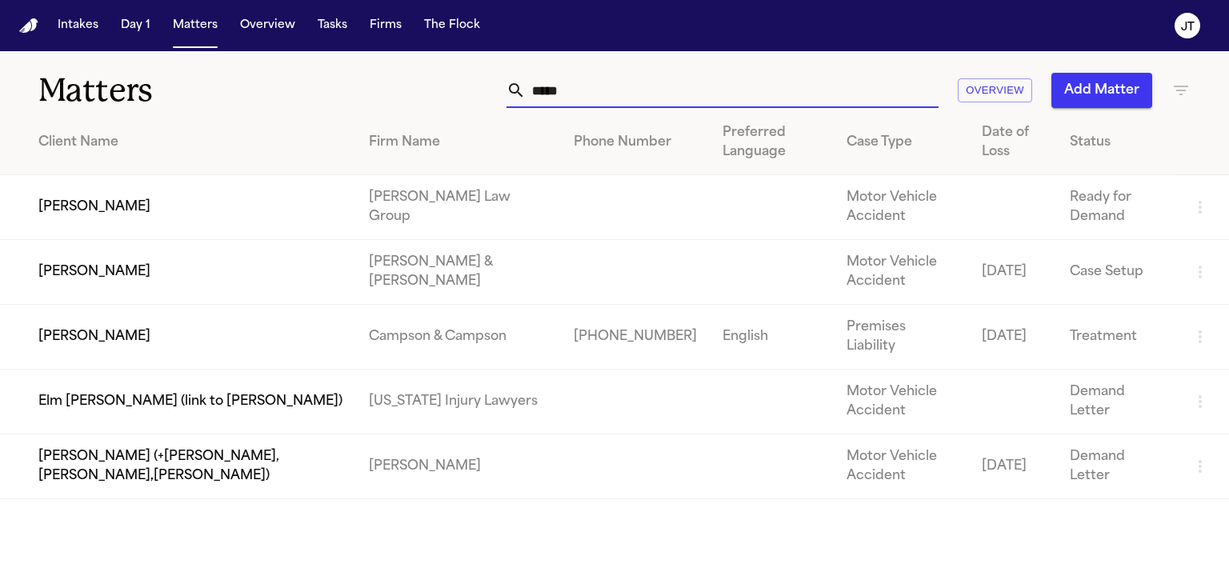
type input "*****"
click at [93, 330] on td "[PERSON_NAME]" at bounding box center [178, 337] width 356 height 65
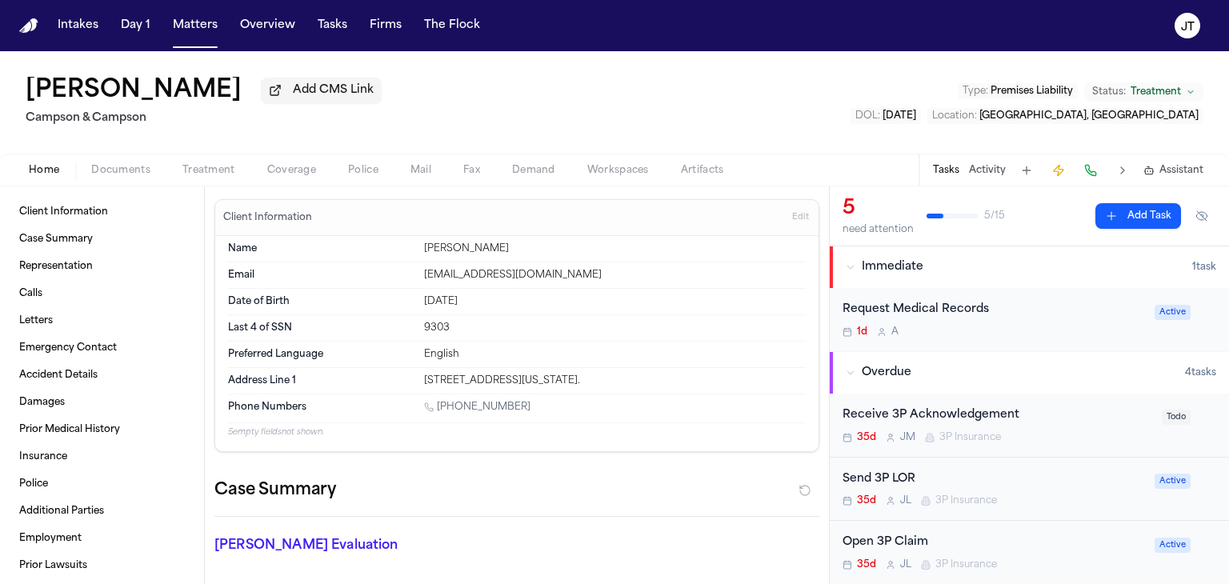
drag, startPoint x: 600, startPoint y: 377, endPoint x: 755, endPoint y: 370, distance: 155.4
click at [755, 370] on div "Address Line 1 [STREET_ADDRESS][US_STATE]." at bounding box center [517, 381] width 578 height 26
copy div "[GEOGRAPHIC_DATA], [US_STATE] 11355"
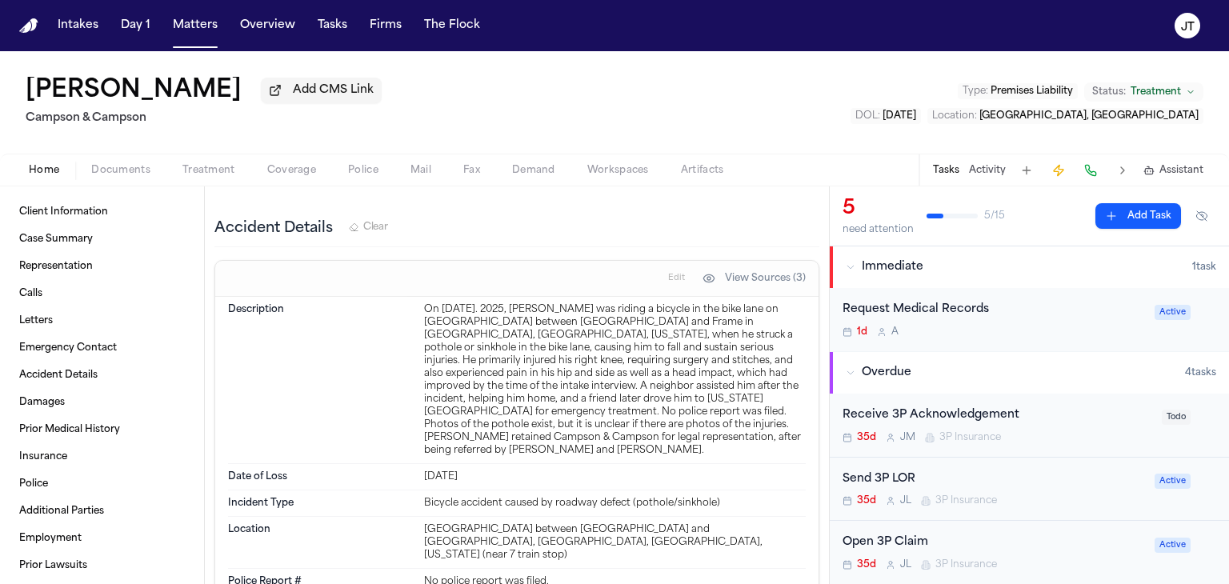
scroll to position [1040, 0]
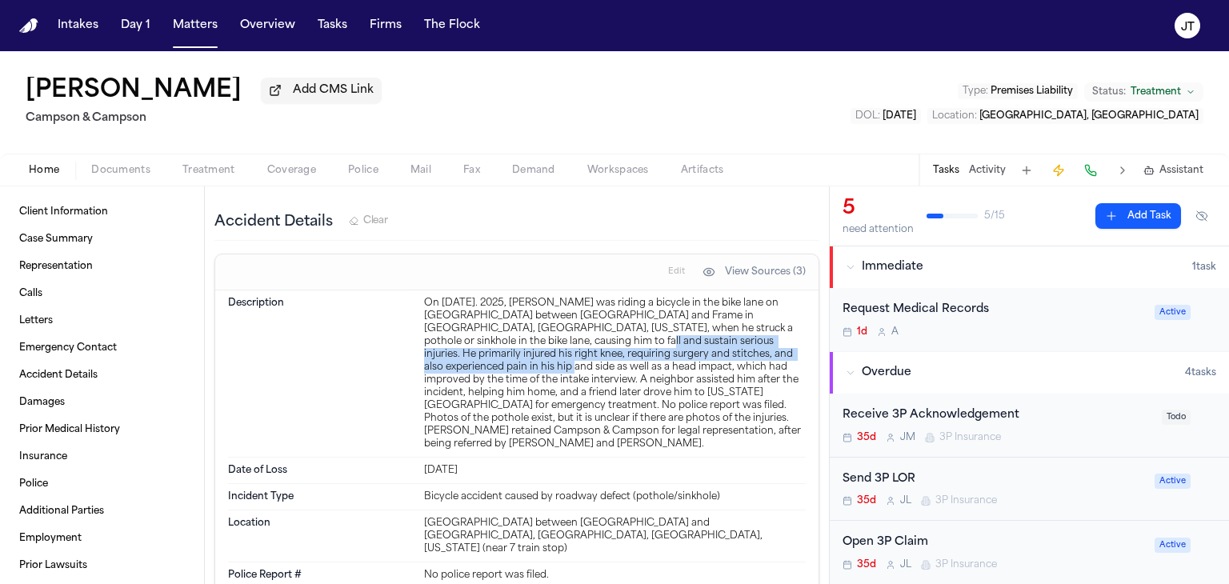
drag, startPoint x: 495, startPoint y: 334, endPoint x: 789, endPoint y: 349, distance: 294.0
click at [789, 349] on div "On [DATE]. 2025, [PERSON_NAME] was riding a bicycle in the bike lane on [GEOGRA…" at bounding box center [615, 374] width 382 height 154
copy div "He primarily injured his right knee, requiring surgery and stitches, and also e…"
click at [174, 29] on button "Matters" at bounding box center [195, 25] width 58 height 29
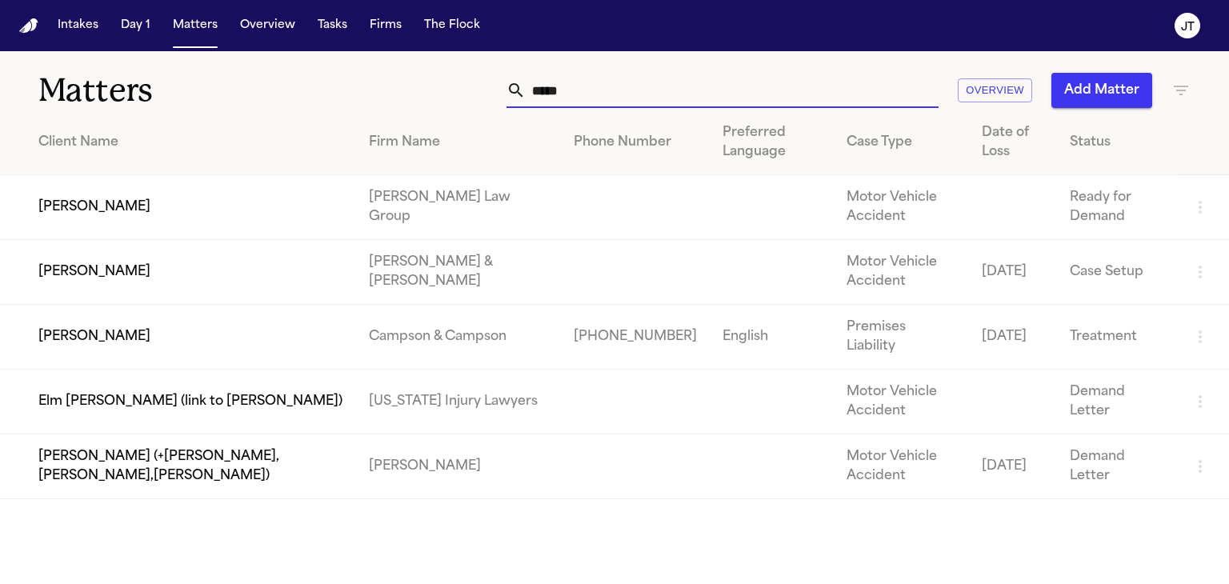
drag, startPoint x: 653, startPoint y: 89, endPoint x: 364, endPoint y: 114, distance: 289.9
click at [364, 114] on div "Matters ***** Overview Add Matter Client Name Firm Name Phone Number Preferred …" at bounding box center [614, 275] width 1229 height 448
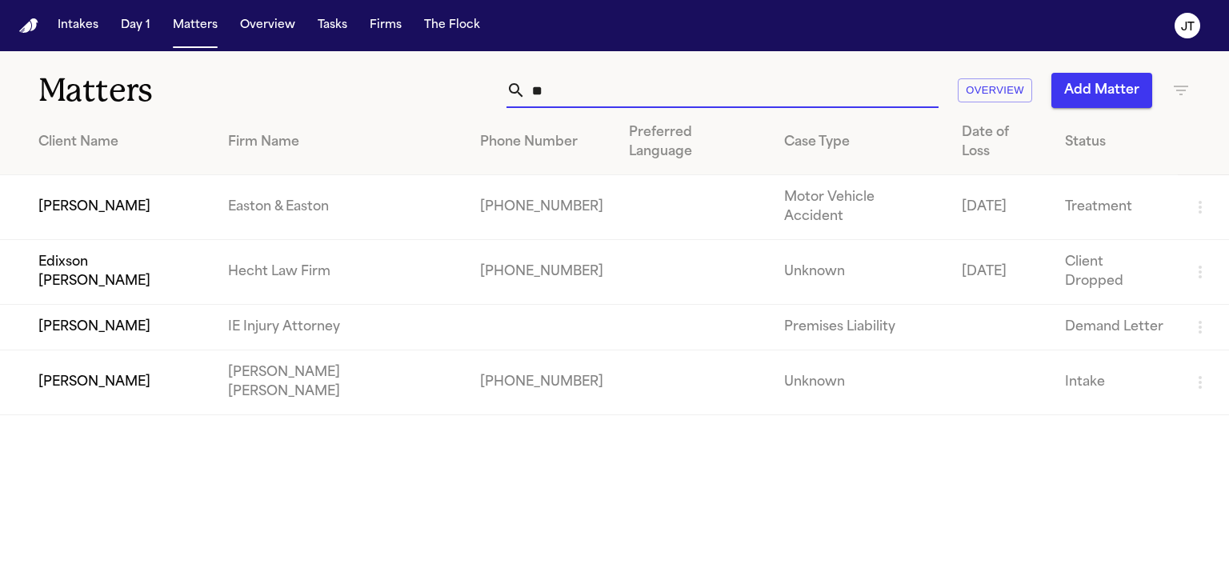
type input "*"
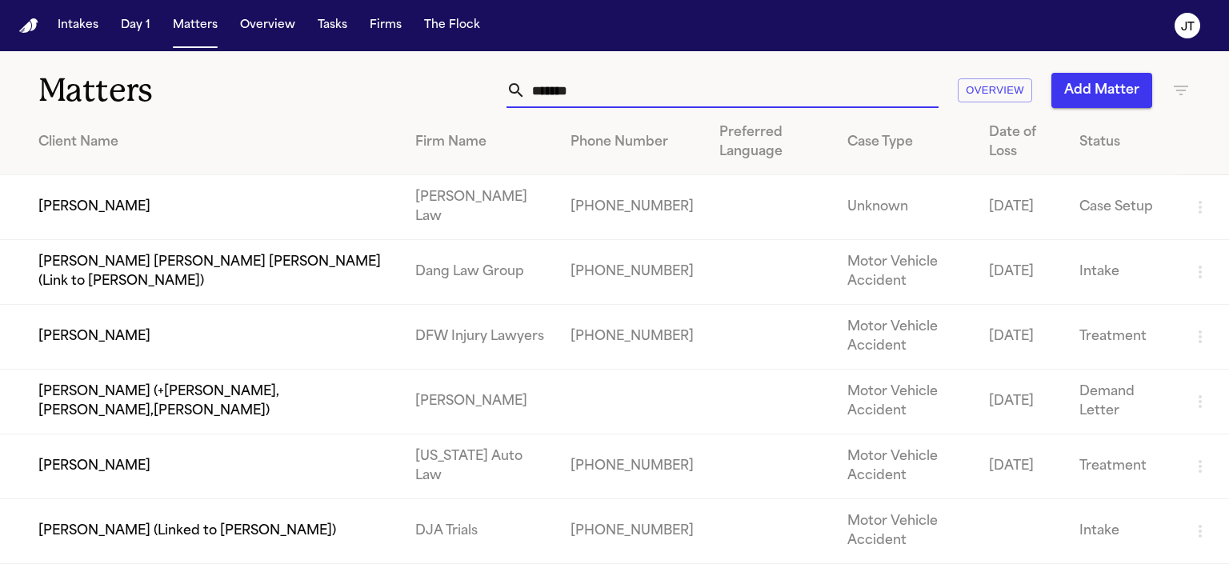
type input "*******"
click at [131, 206] on td "[PERSON_NAME]" at bounding box center [201, 207] width 403 height 65
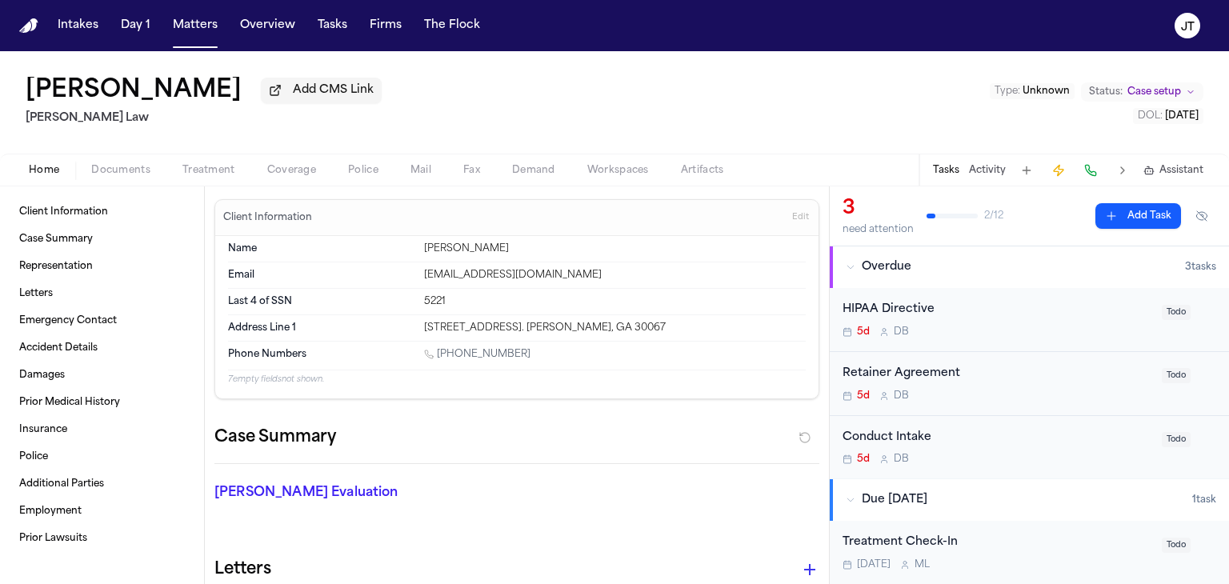
click at [274, 172] on span "Coverage" at bounding box center [291, 170] width 49 height 13
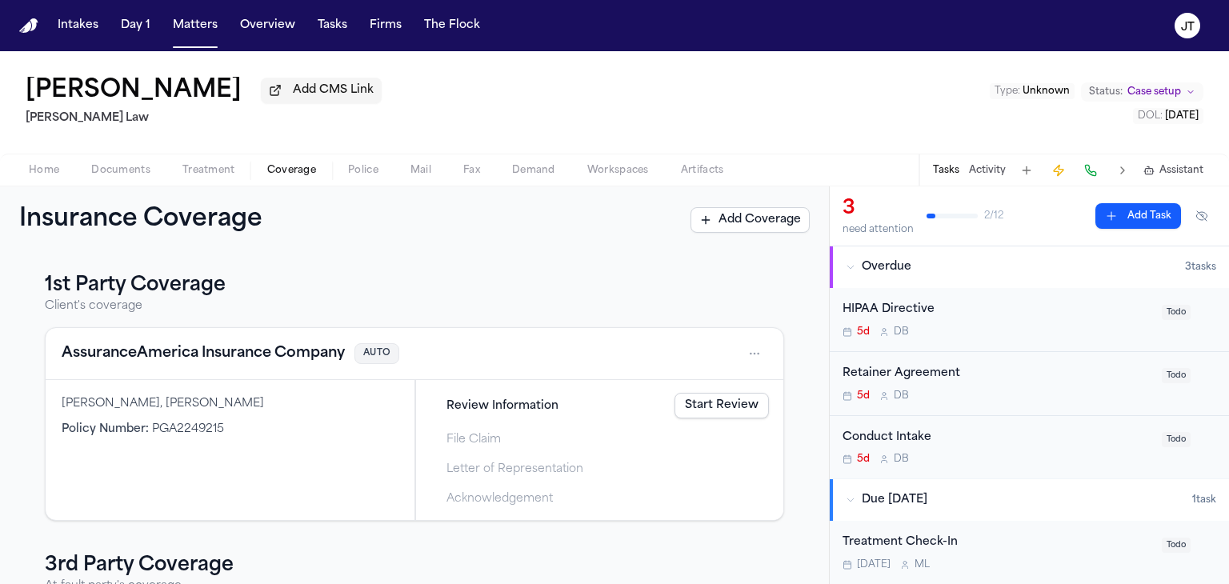
click at [303, 354] on button "AssuranceAmerica Insurance Company" at bounding box center [203, 353] width 283 height 22
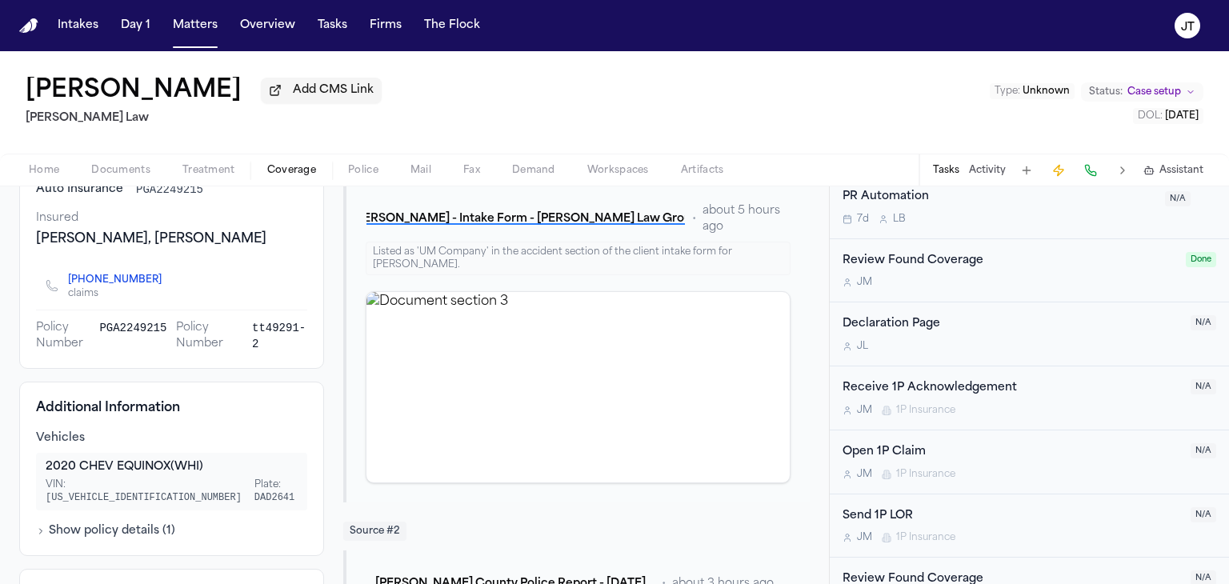
scroll to position [551, 0]
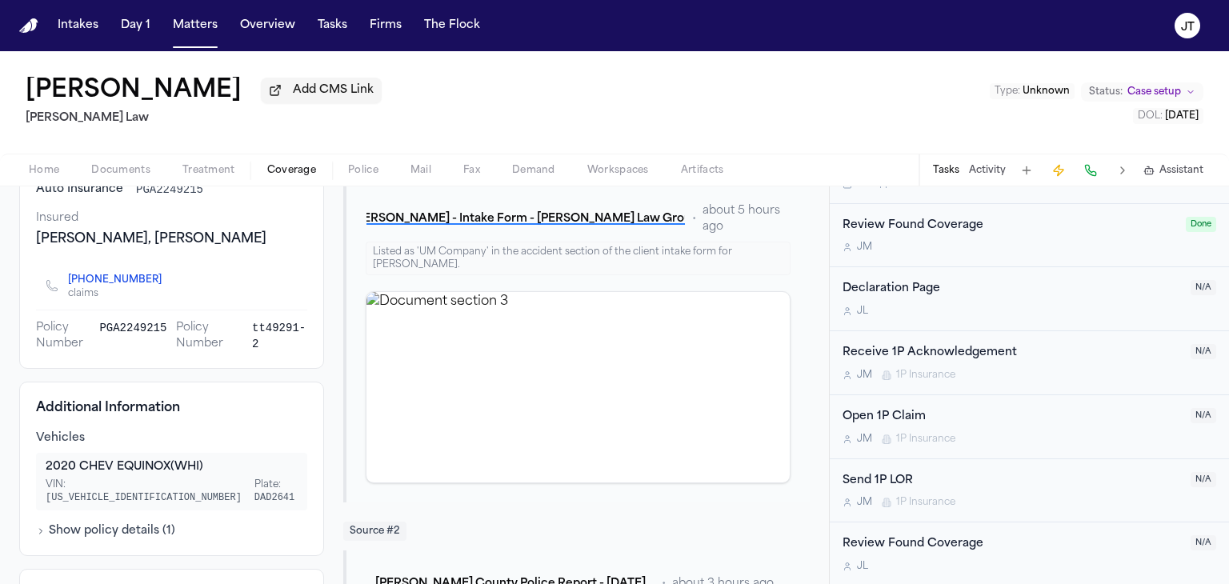
click at [893, 415] on div "Open 1P Claim" at bounding box center [1012, 417] width 338 height 18
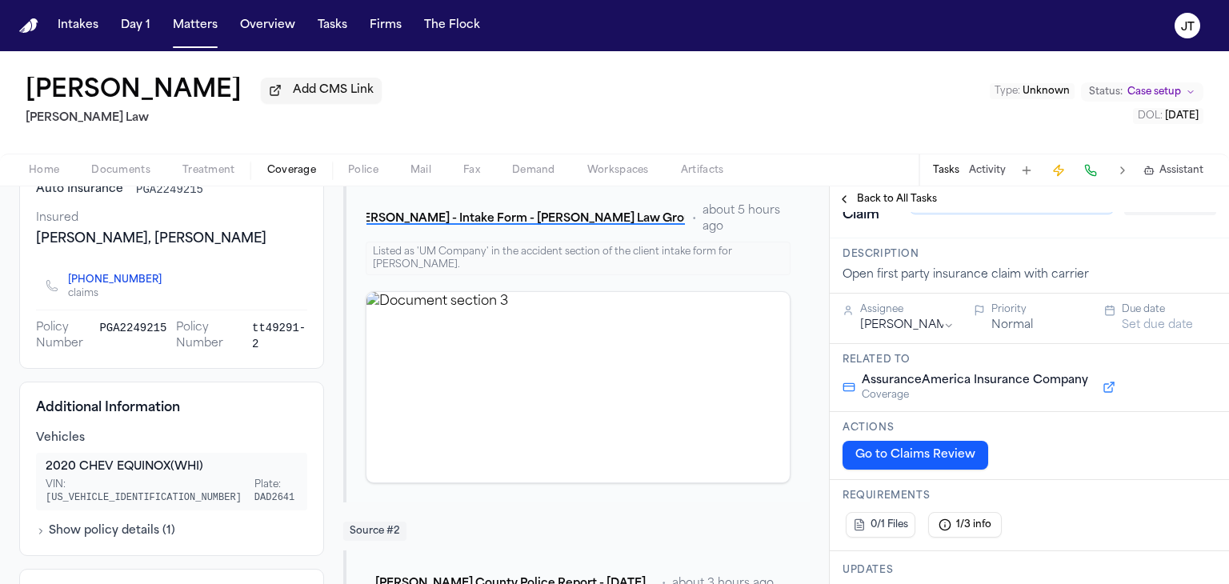
scroll to position [80, 0]
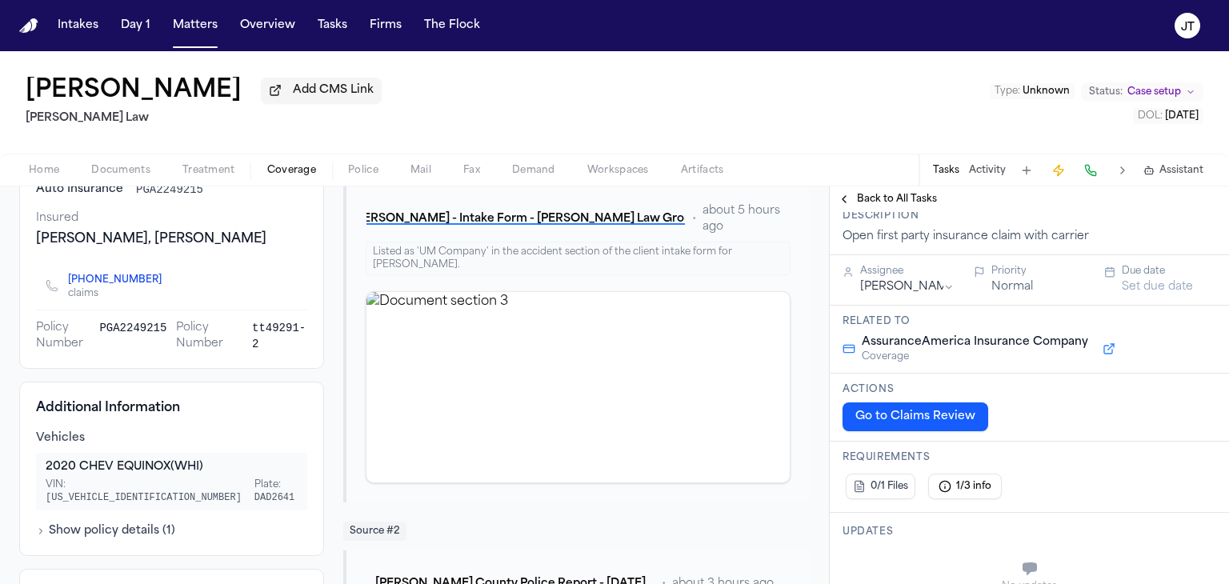
click at [906, 431] on button "Go to Claims Review" at bounding box center [916, 417] width 146 height 29
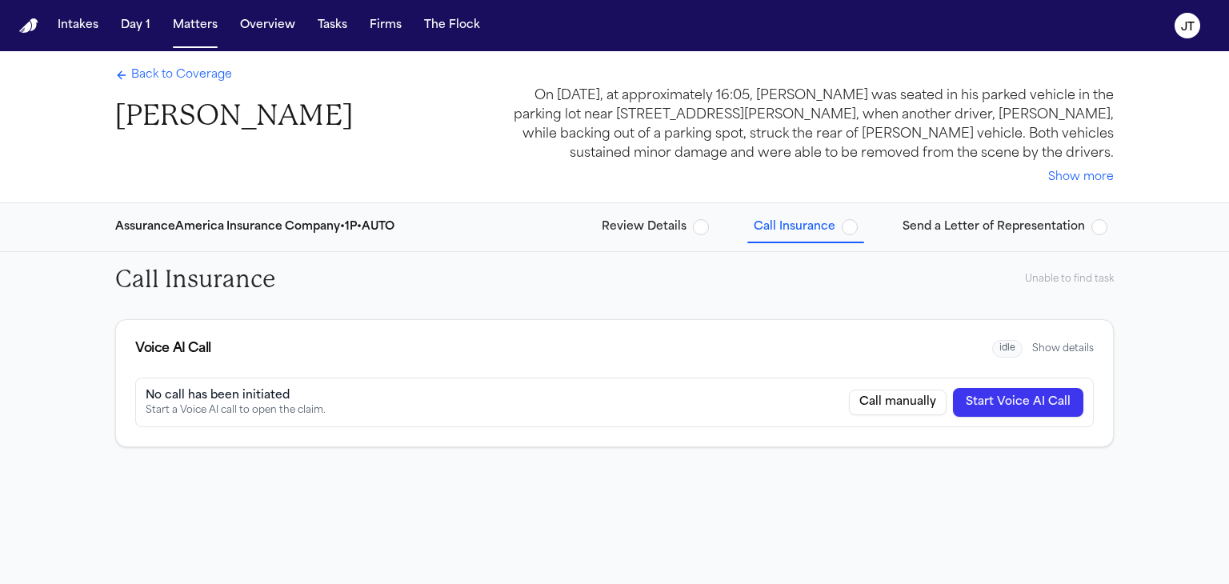
click at [1024, 407] on button "Start Voice AI Call" at bounding box center [1018, 402] width 130 height 29
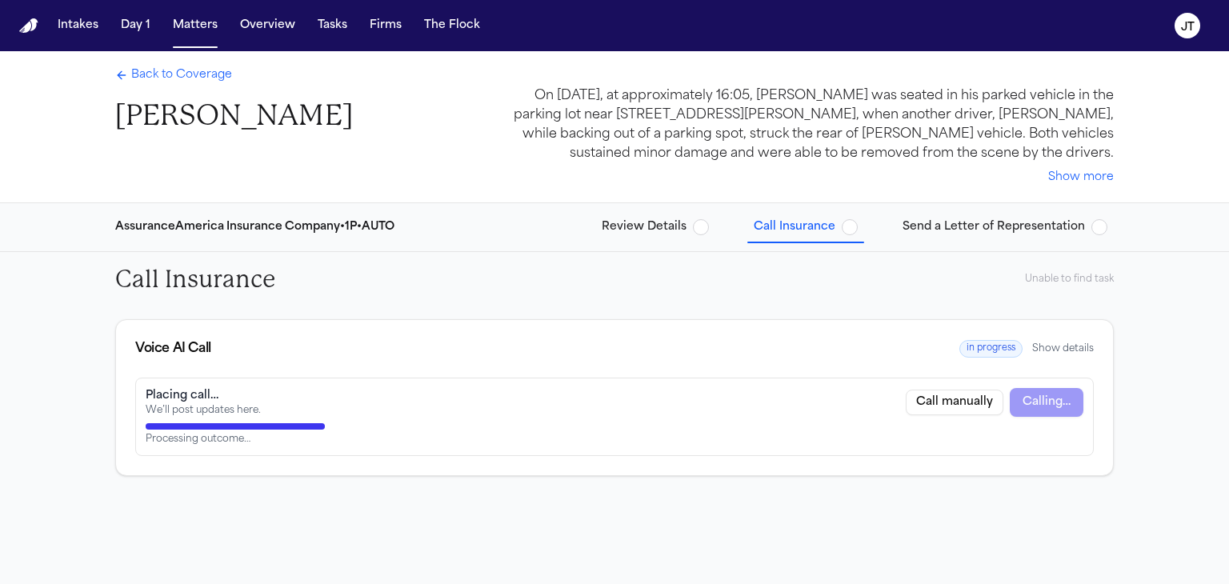
click at [1065, 345] on button "Show details" at bounding box center [1063, 348] width 62 height 13
click at [199, 70] on span "Back to Coverage" at bounding box center [181, 75] width 101 height 16
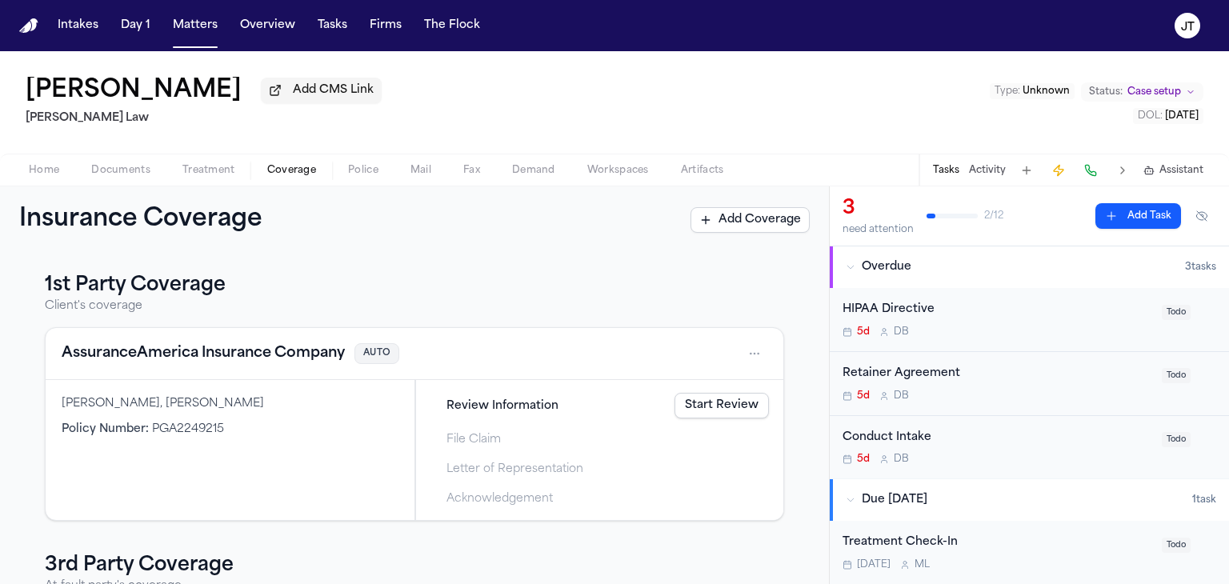
click at [990, 174] on button "Activity" at bounding box center [987, 170] width 37 height 13
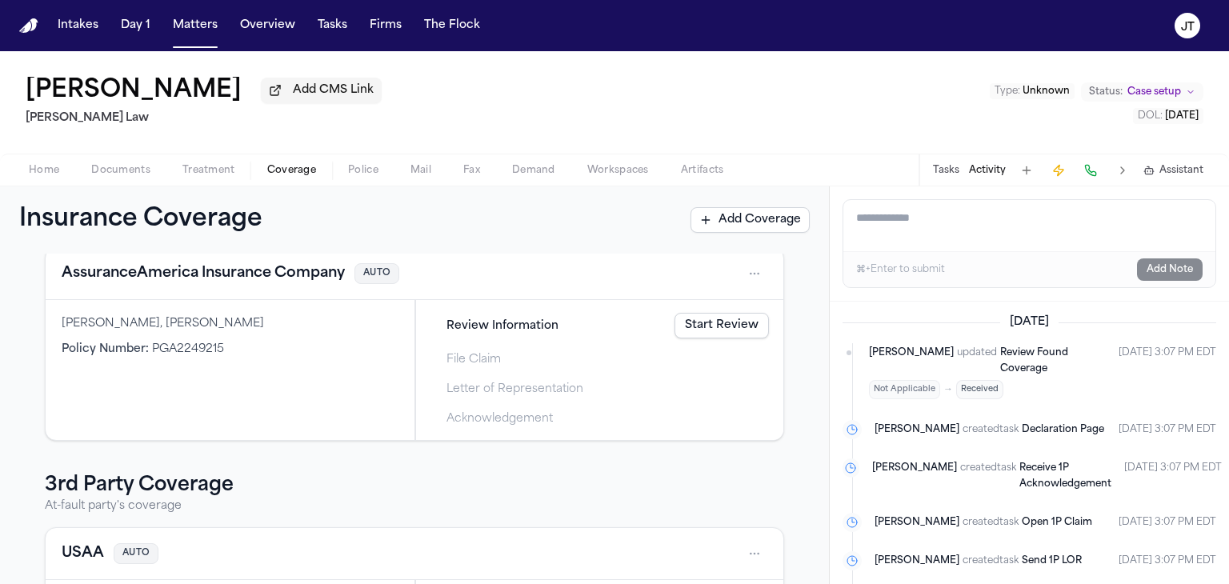
scroll to position [160, 0]
